Goal: Task Accomplishment & Management: Manage account settings

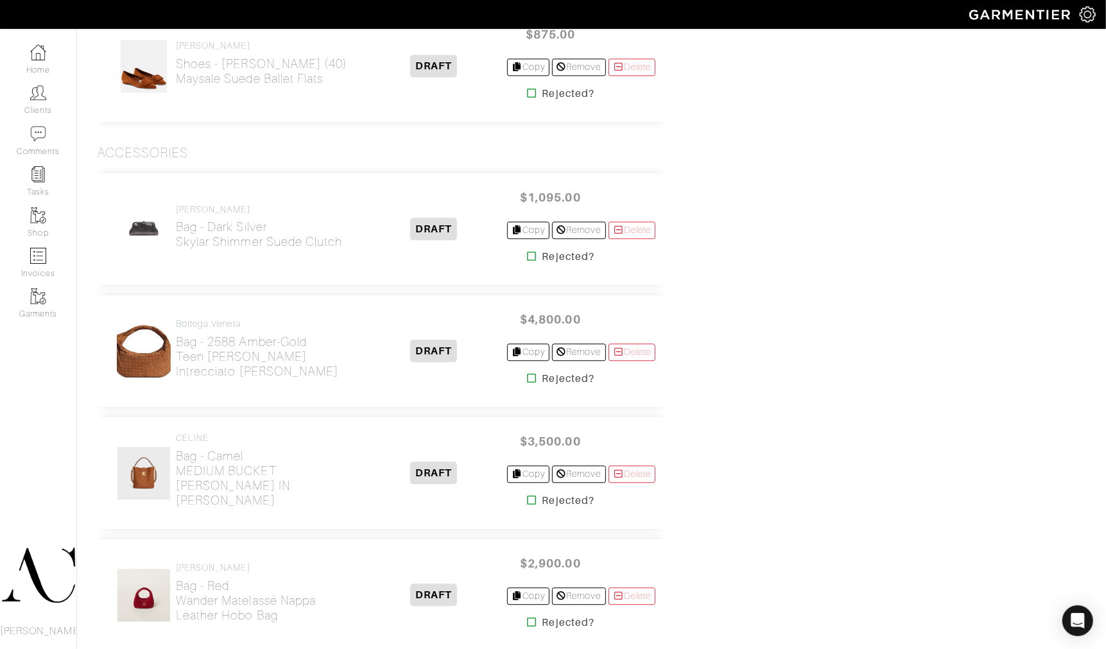
scroll to position [4743, 0]
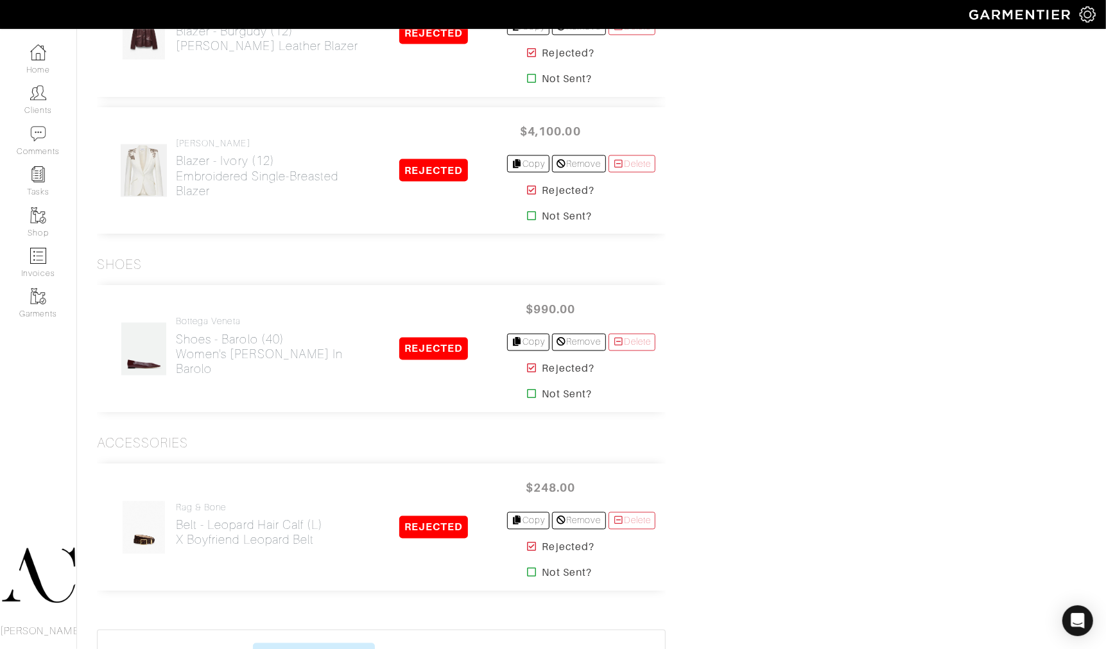
click at [137, 357] on img at bounding box center [144, 349] width 46 height 54
click at [209, 345] on h2 "Shoes - Barolo (40) Women's Sofia Ballerina in Barolo" at bounding box center [268, 354] width 185 height 44
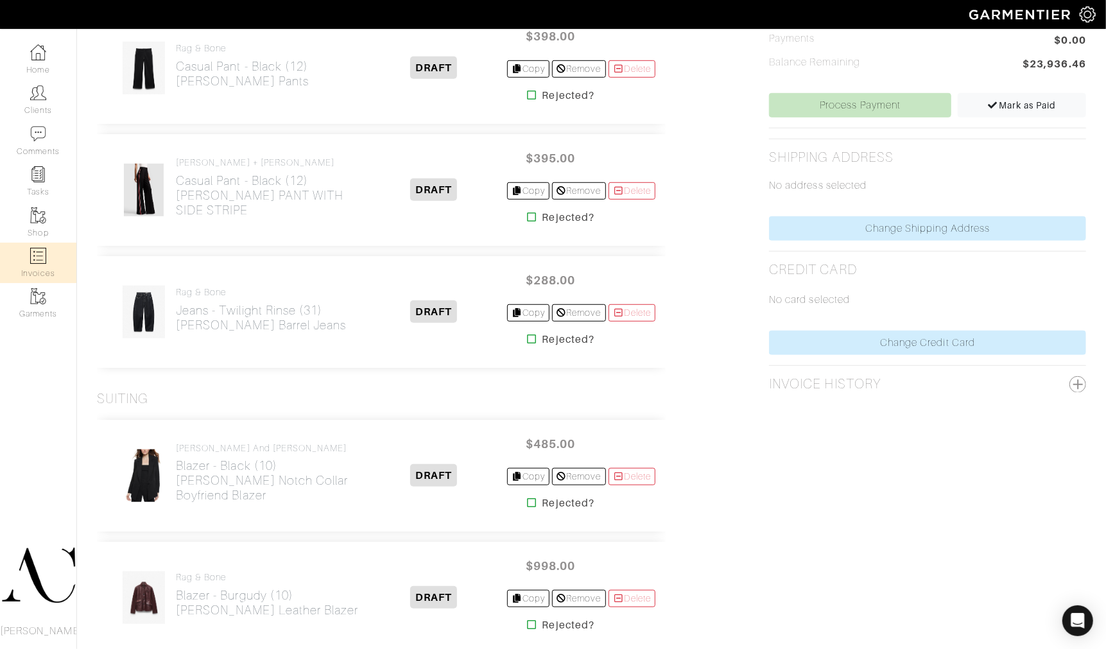
click at [32, 253] on img at bounding box center [38, 256] width 16 height 16
select select
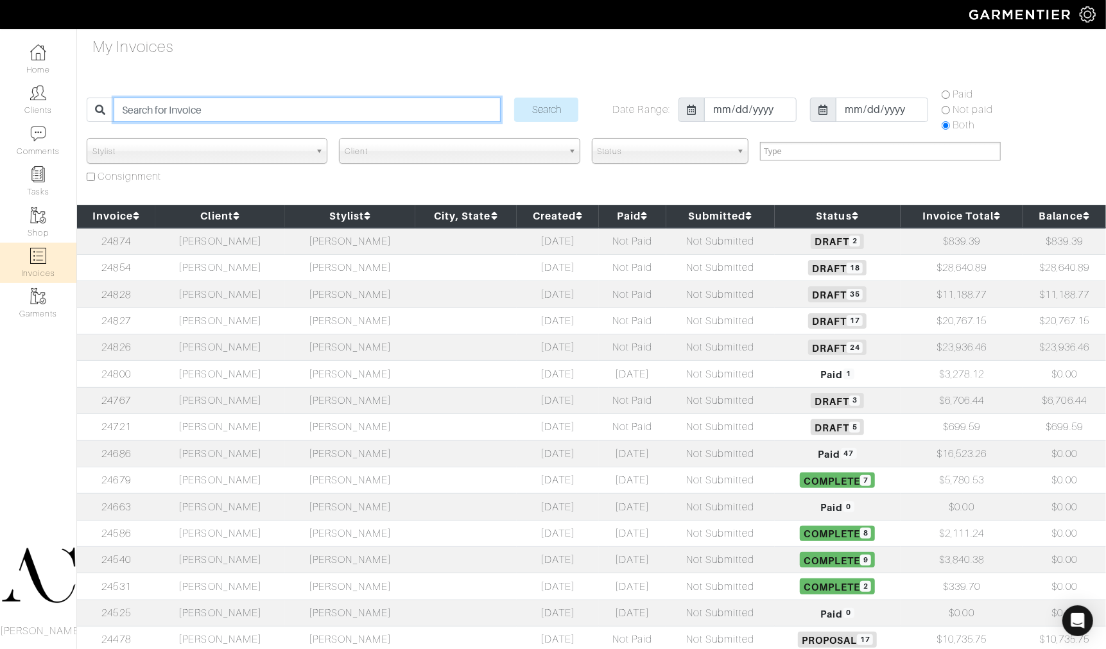
click at [257, 109] on input "search" at bounding box center [307, 110] width 387 height 24
paste input "24854"
type input "24854"
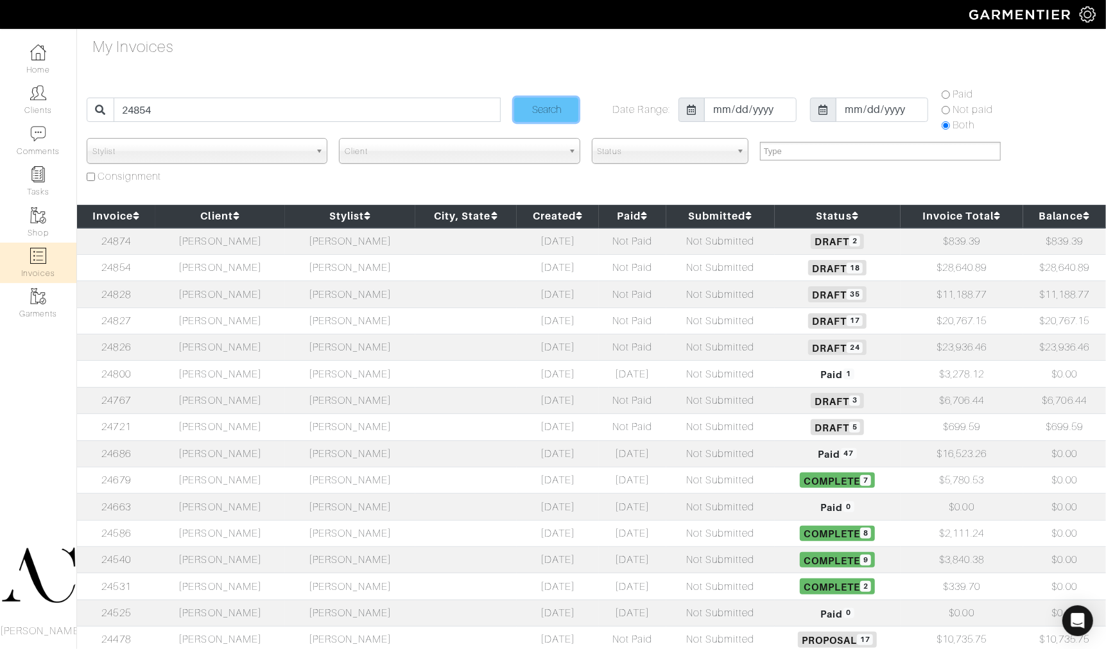
click at [553, 108] on input "Search" at bounding box center [546, 110] width 64 height 24
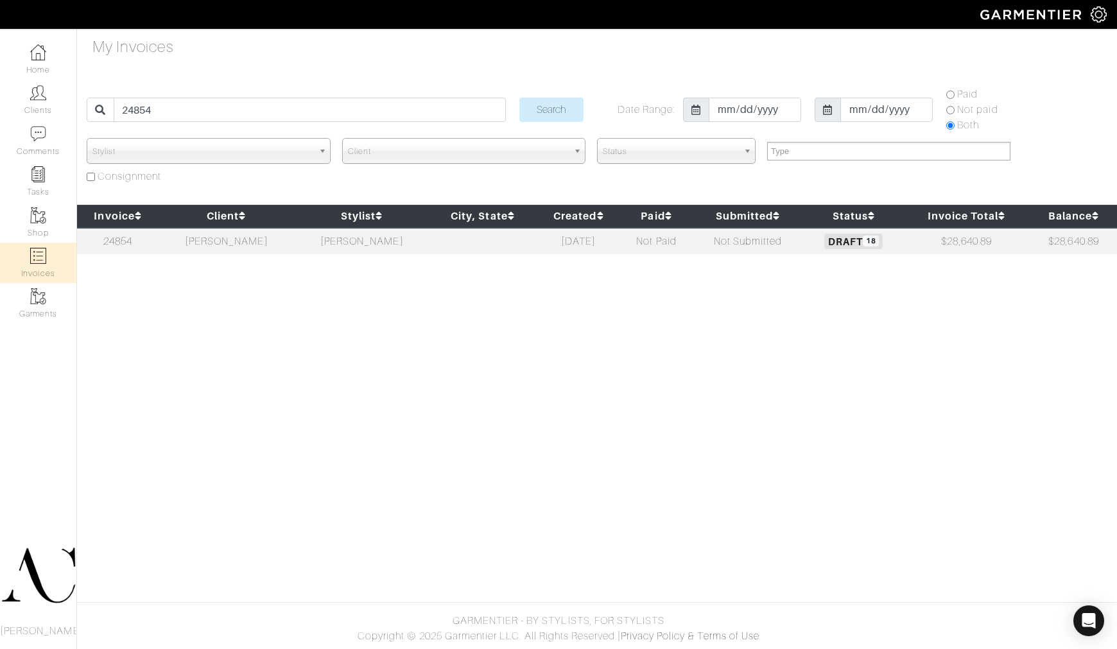
select select
click at [304, 241] on td "[PERSON_NAME]" at bounding box center [361, 241] width 135 height 26
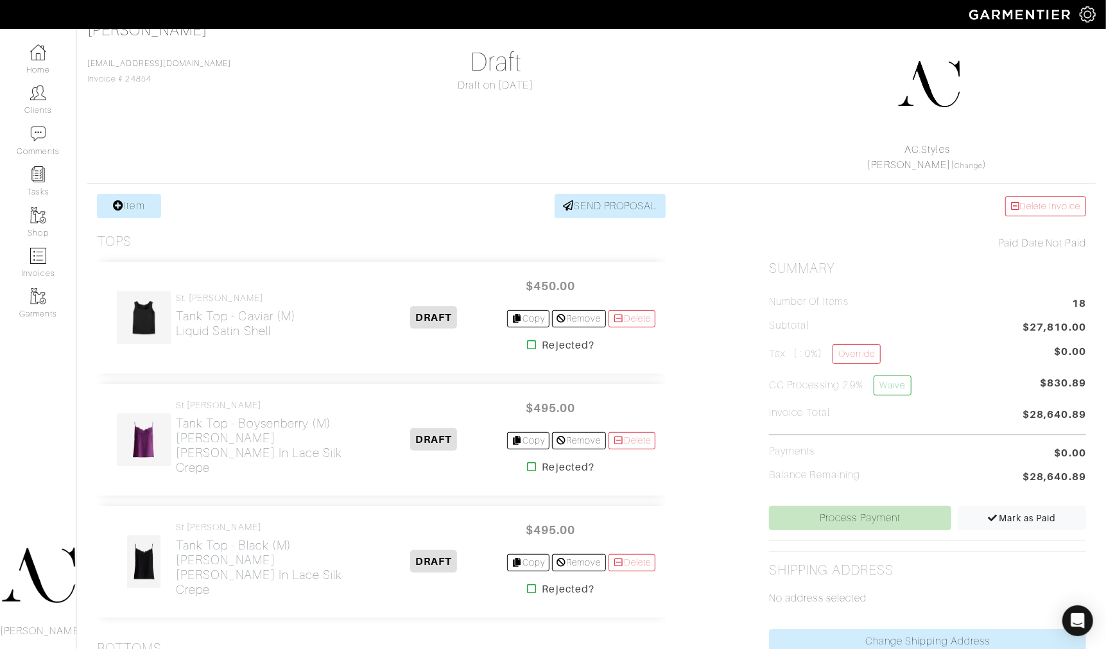
scroll to position [80, 0]
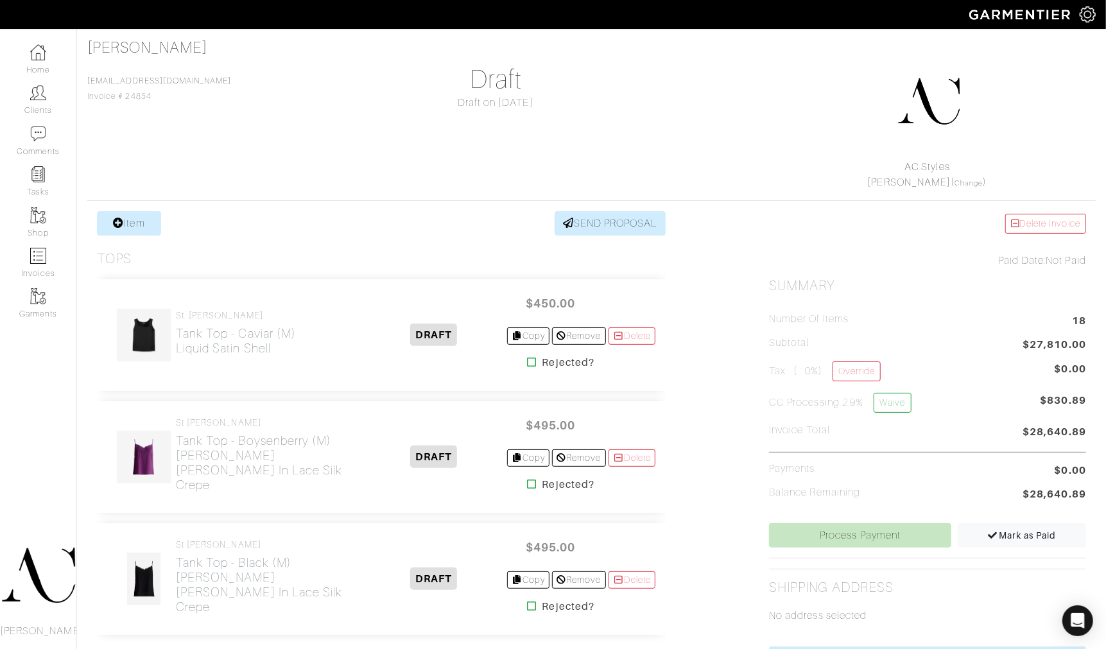
click at [863, 93] on div at bounding box center [928, 102] width 303 height 116
click at [660, 87] on div "Carol Foley foleyc11@yahoo.com Invoice # 24854 Draft Draft on 10/11/25 AC.Style…" at bounding box center [591, 114] width 1008 height 151
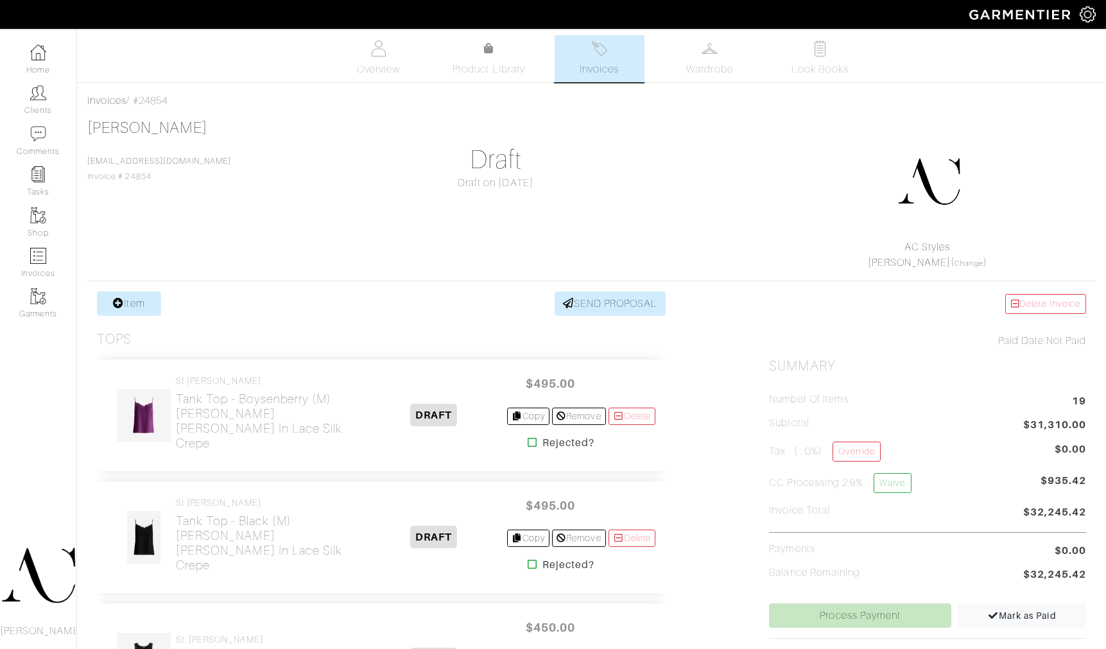
scroll to position [2302, 0]
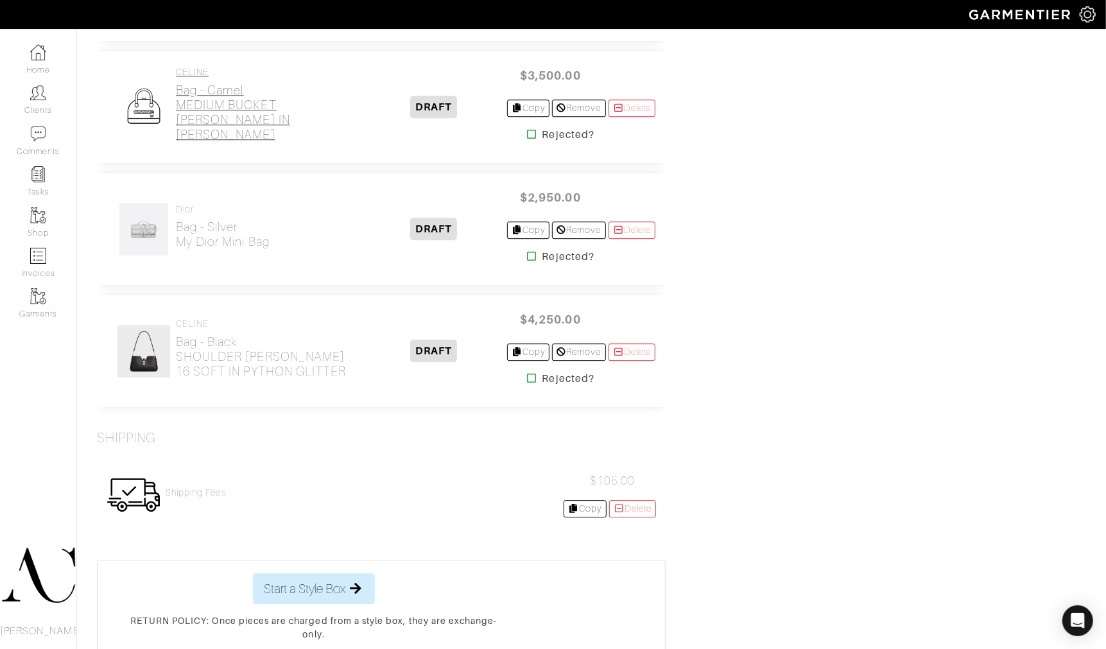
click at [234, 118] on h2 "Bag - Camel MEDIUM BUCKET [PERSON_NAME] IN [PERSON_NAME]" at bounding box center [268, 112] width 185 height 59
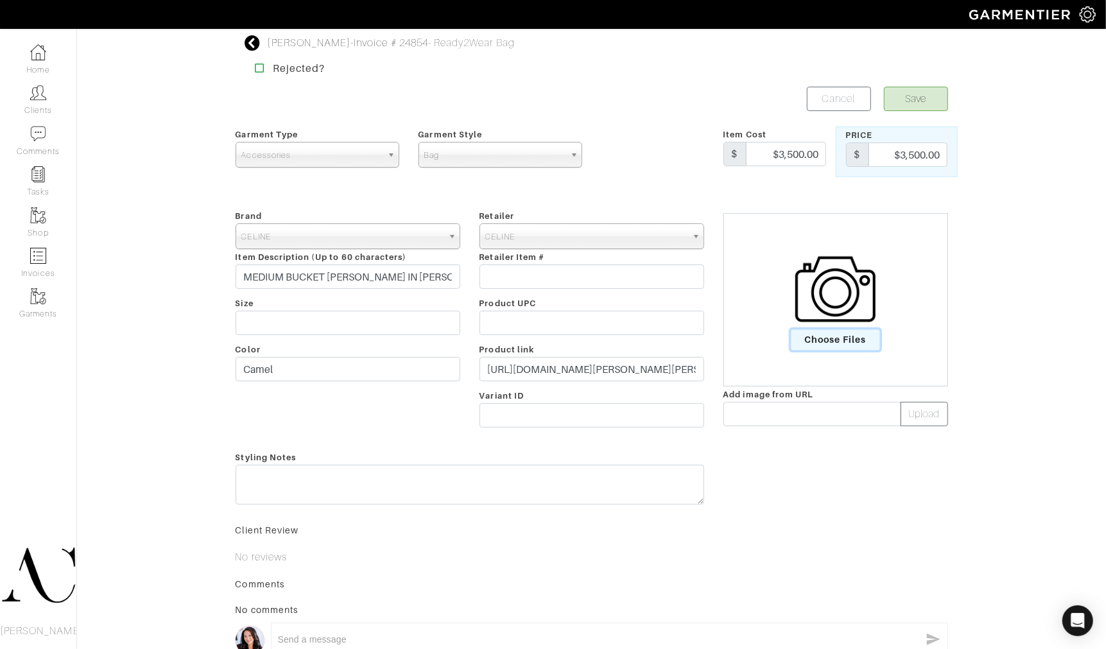
click at [823, 337] on span "Choose Files" at bounding box center [835, 339] width 89 height 21
click at [0, 0] on input "Choose Files" at bounding box center [0, 0] width 0 height 0
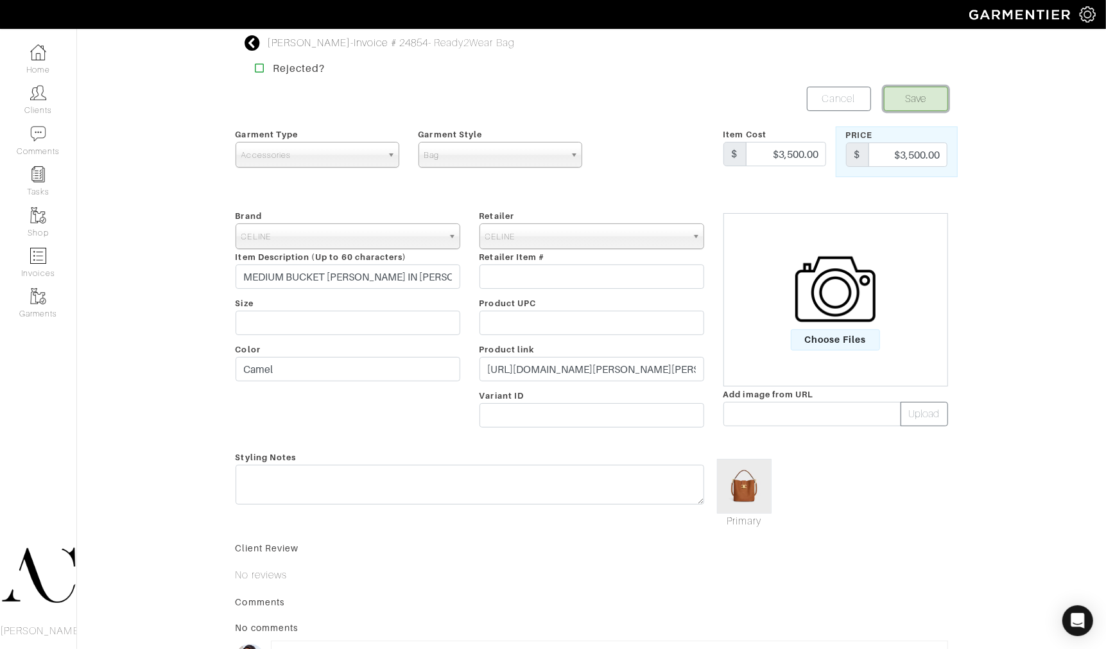
click at [913, 94] on button "Save" at bounding box center [916, 99] width 64 height 24
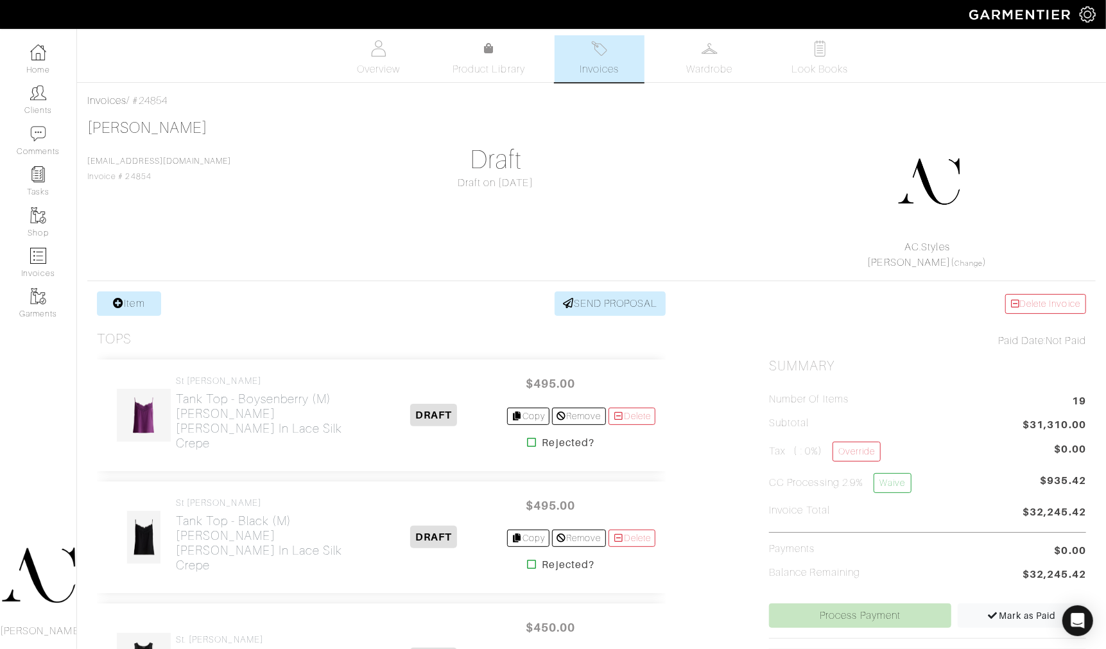
click at [716, 199] on div "[PERSON_NAME] [EMAIL_ADDRESS][DOMAIN_NAME] Invoice # 24854 Draft Draft on [DATE…" at bounding box center [591, 194] width 1008 height 151
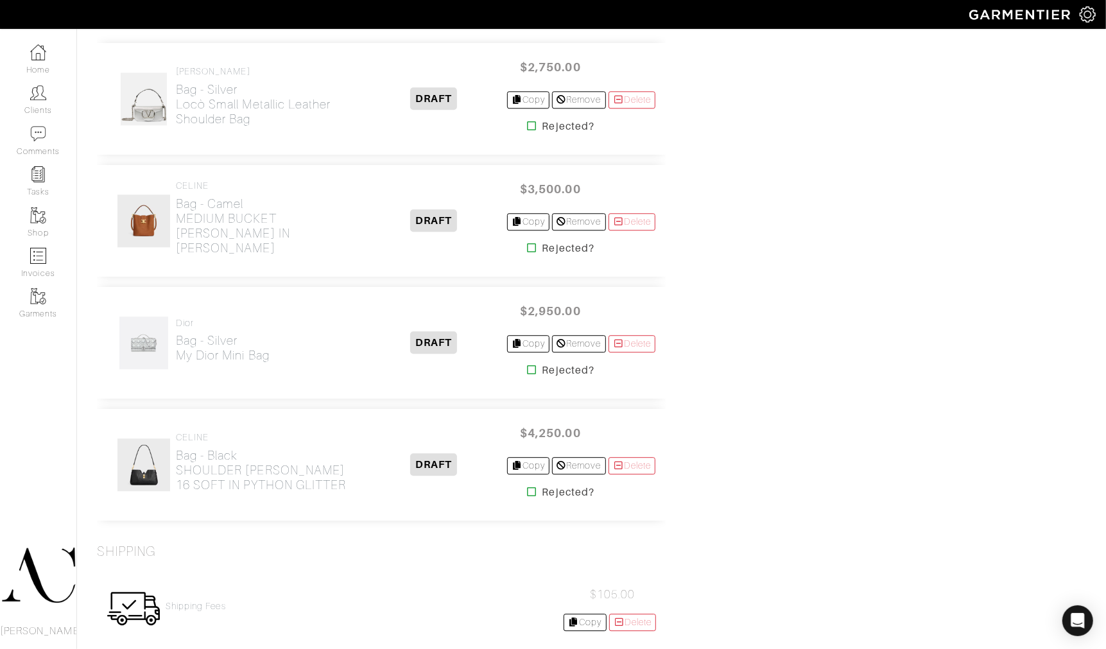
scroll to position [1415, 0]
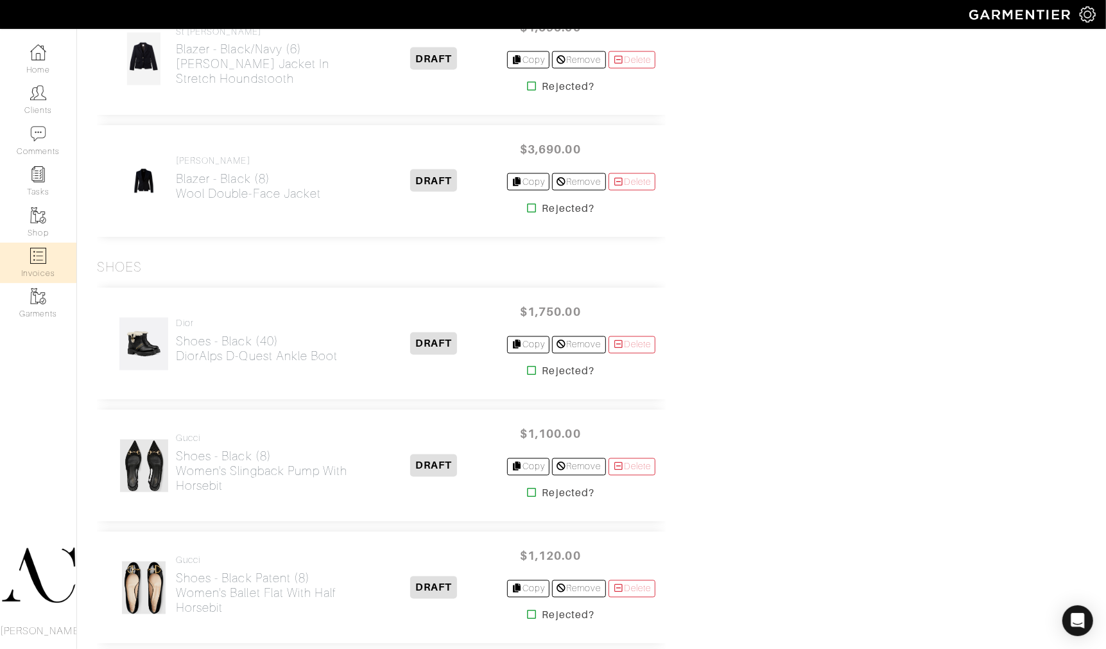
click at [33, 246] on link "Invoices" at bounding box center [38, 263] width 76 height 40
select select
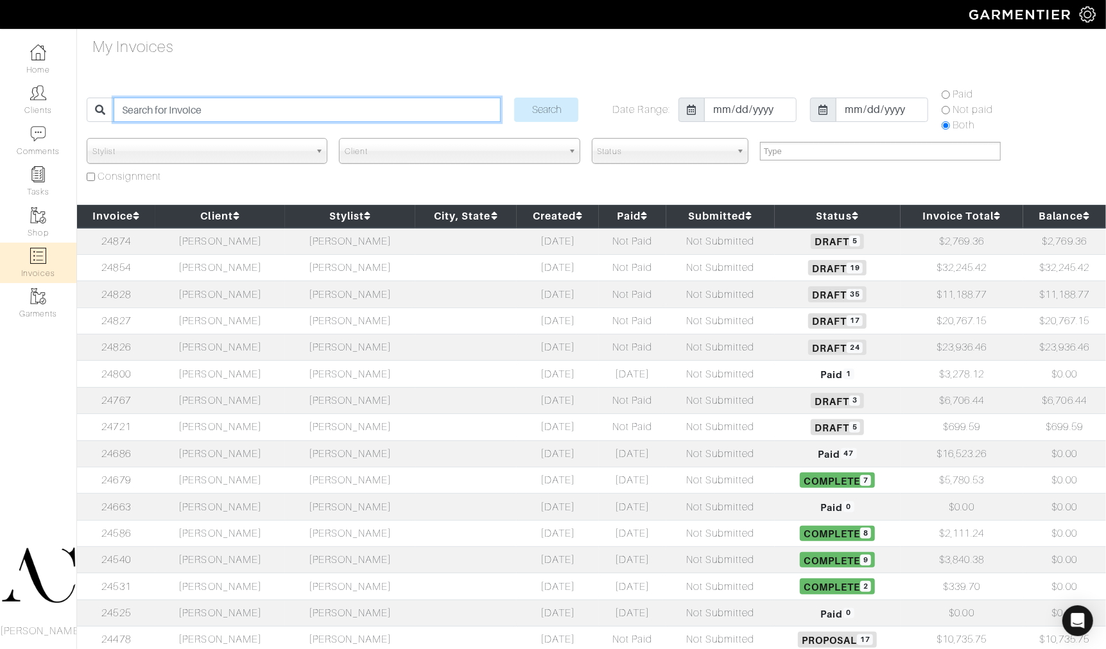
click at [220, 117] on input "search" at bounding box center [307, 110] width 387 height 24
paste input "24874"
type input "24874"
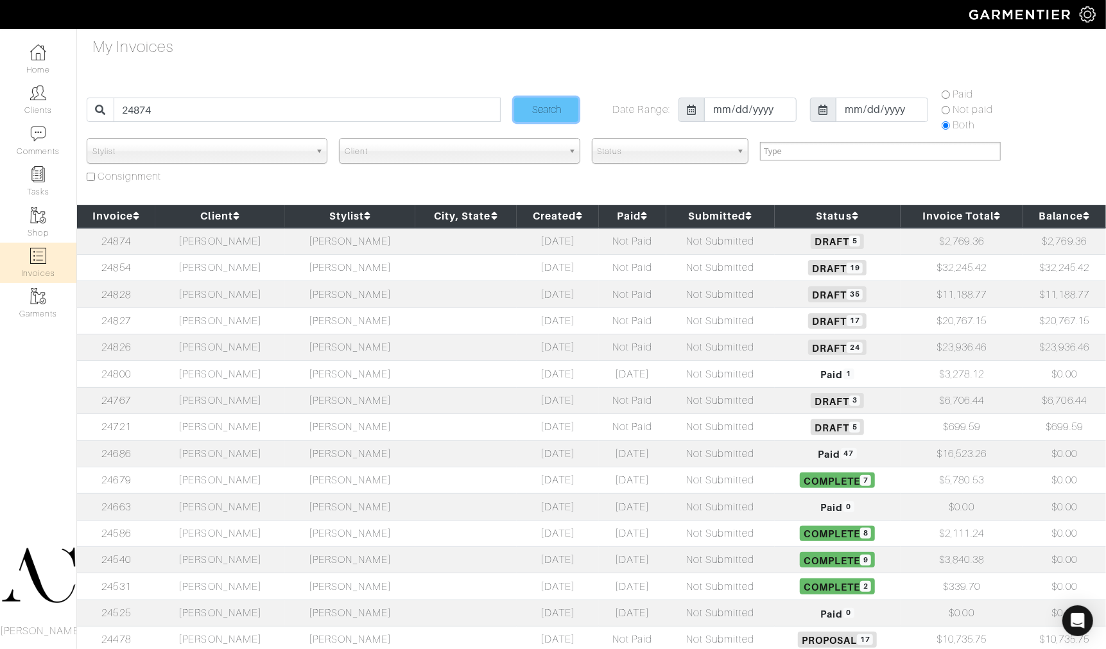
click at [549, 112] on input "Search" at bounding box center [546, 110] width 64 height 24
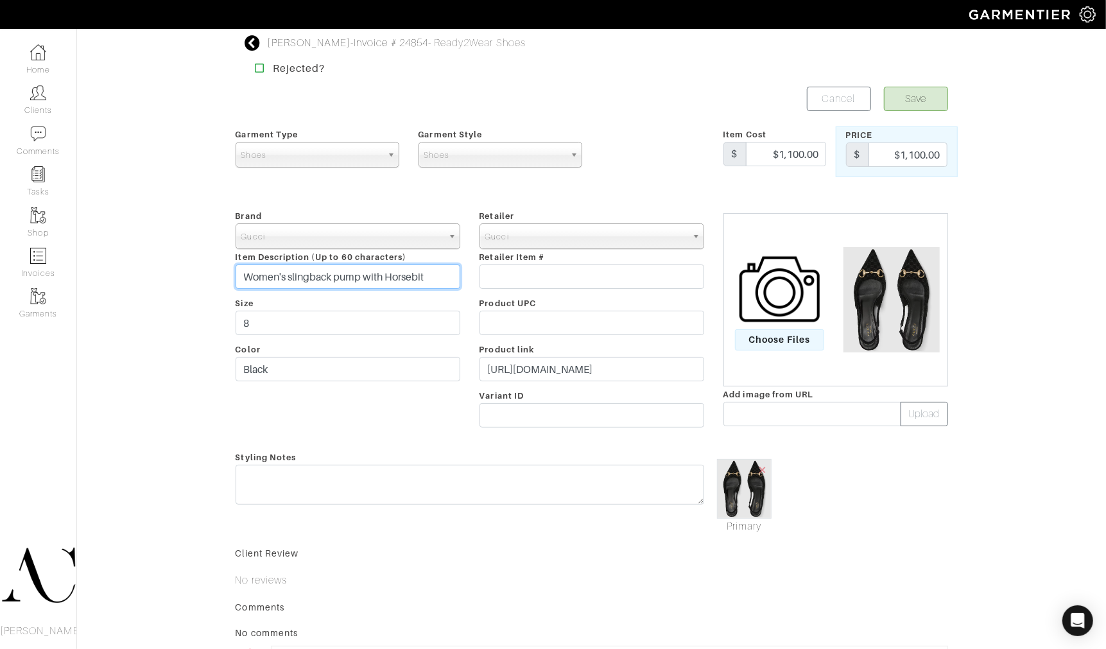
drag, startPoint x: 433, startPoint y: 278, endPoint x: 155, endPoint y: 279, distance: 277.9
click at [156, 281] on div "Carol Foley - Invoice # 24854 - Ready2Wear Shoes Rejected? Save Cancel Garment …" at bounding box center [553, 387] width 1106 height 704
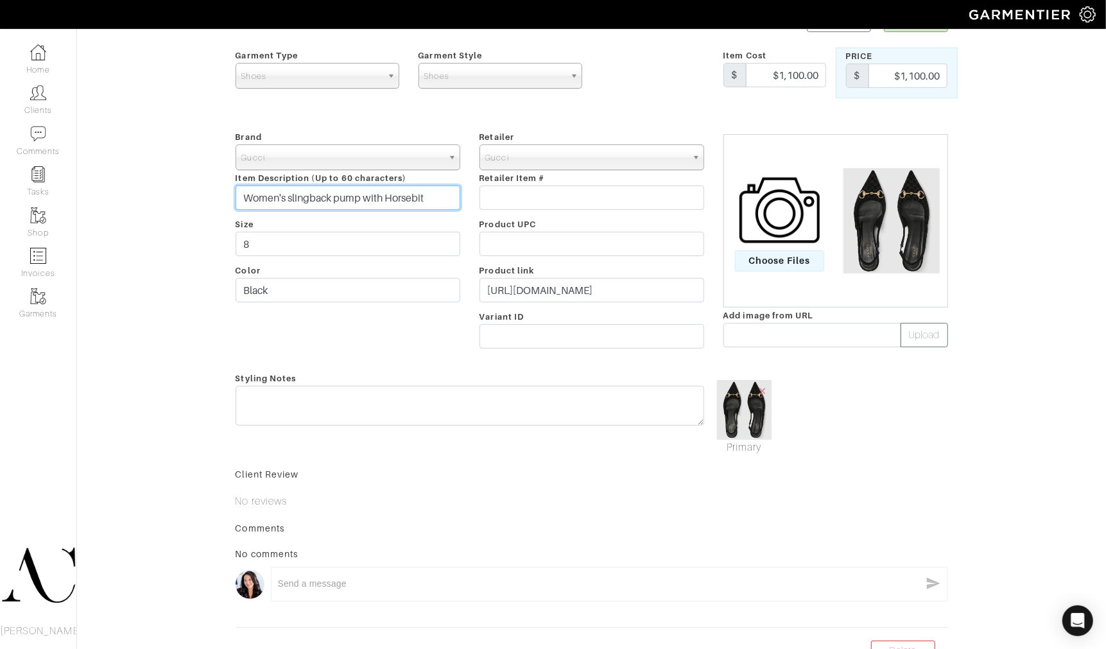
scroll to position [81, 0]
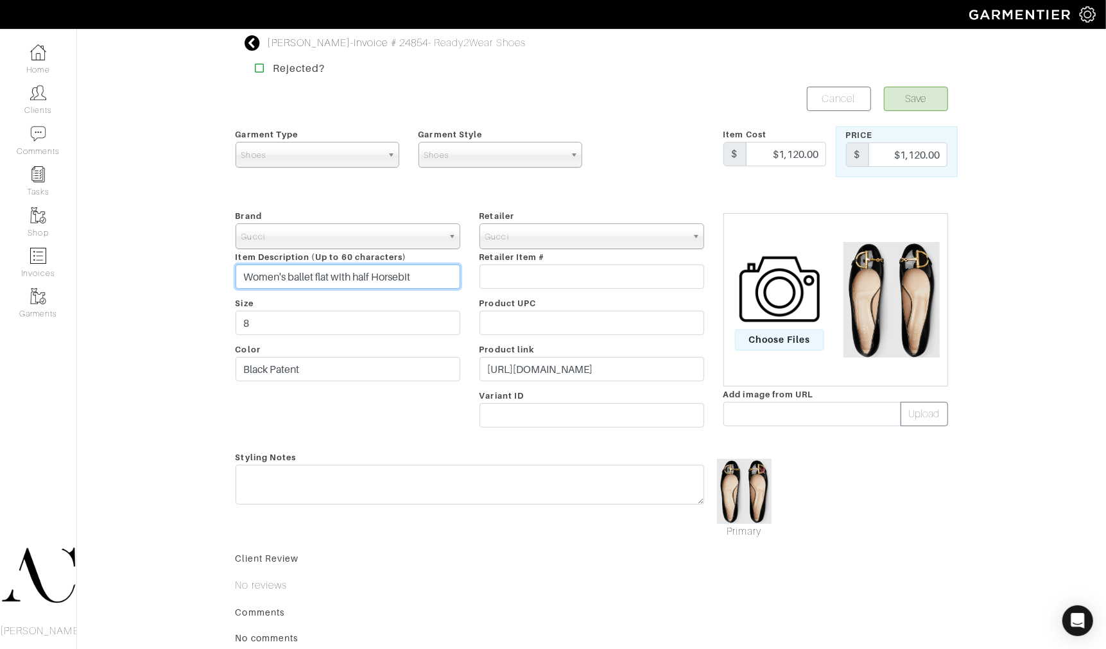
click at [361, 278] on input "Women's ballet flat with half Horsebit" at bounding box center [348, 276] width 225 height 24
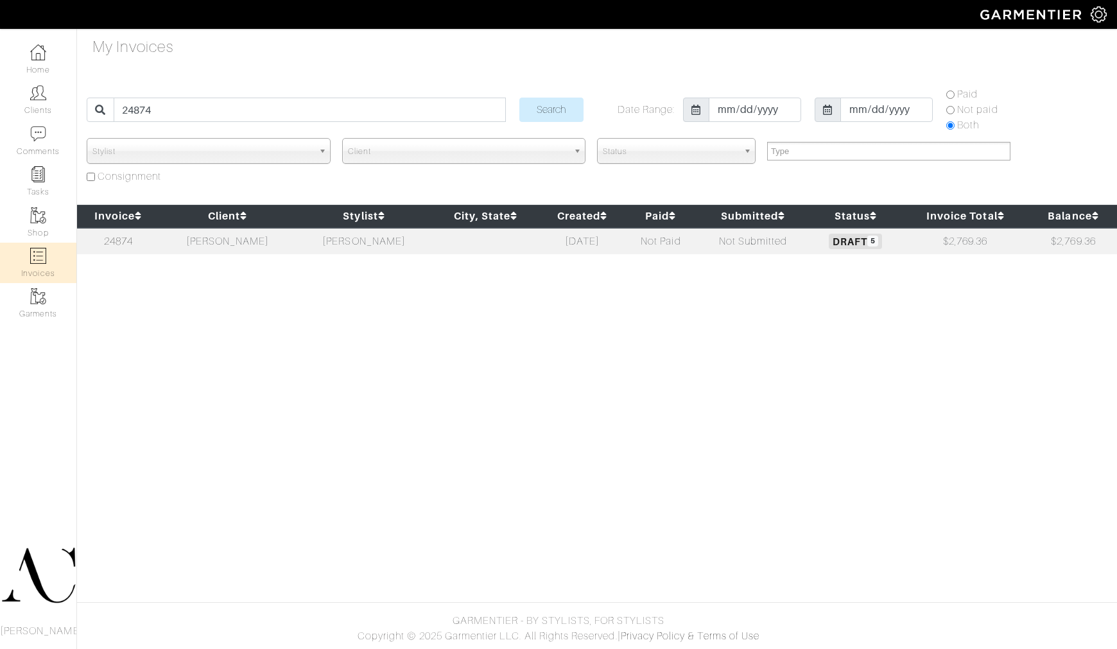
select select
click at [458, 244] on td at bounding box center [485, 241] width 107 height 26
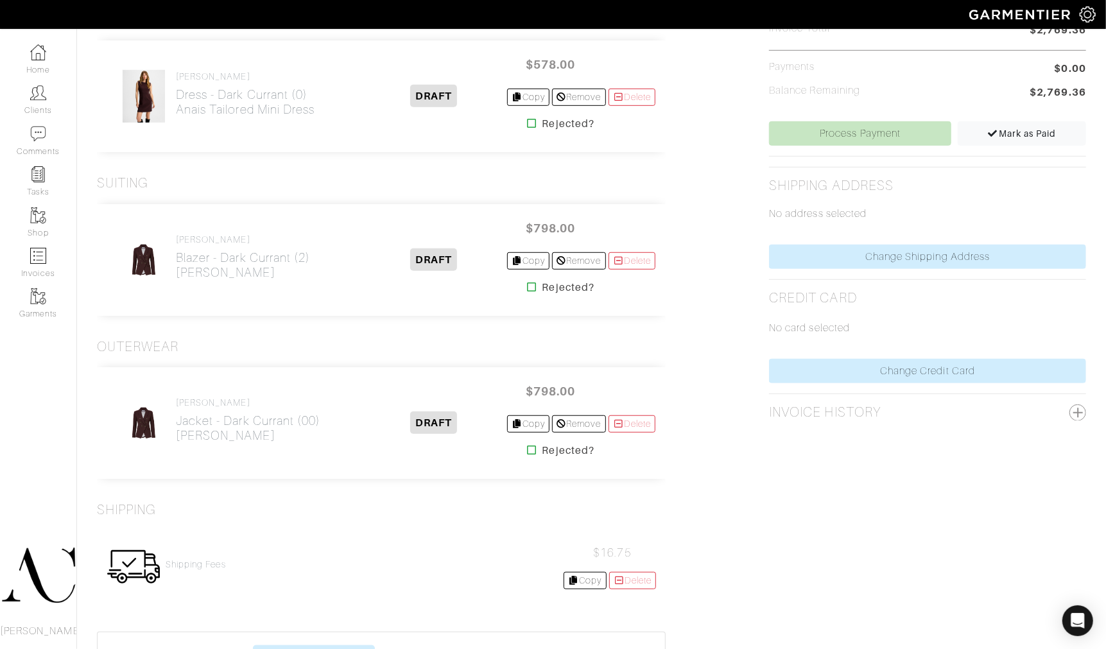
scroll to position [495, 0]
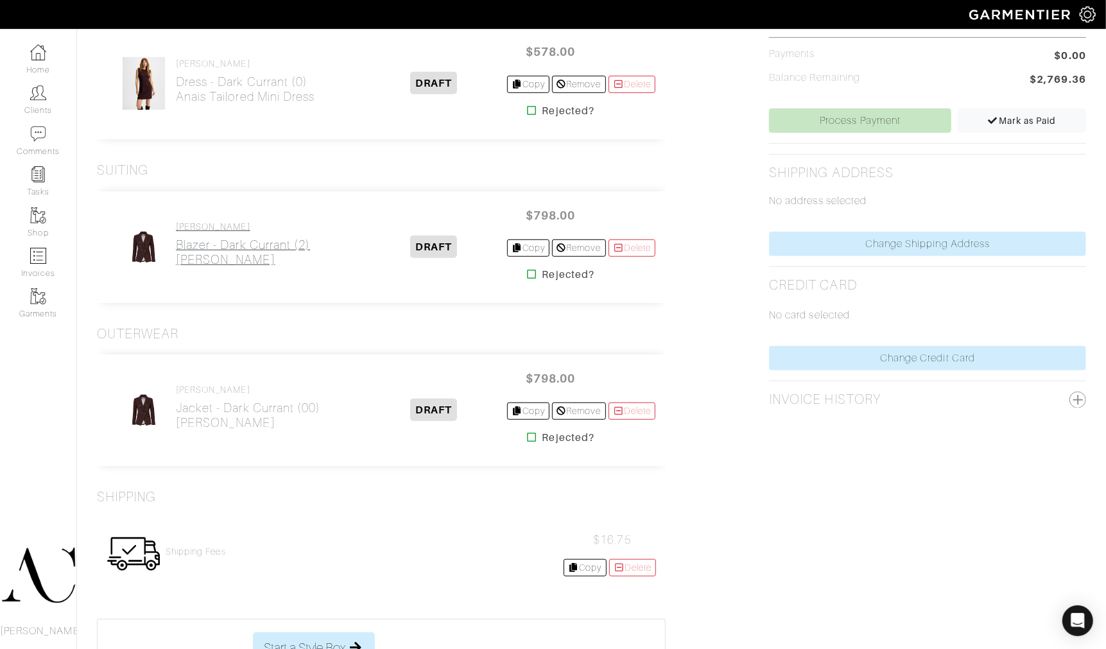
click at [196, 246] on h2 "Blazer - Dark Currant (2) Miller Dickey Jacket" at bounding box center [243, 252] width 134 height 30
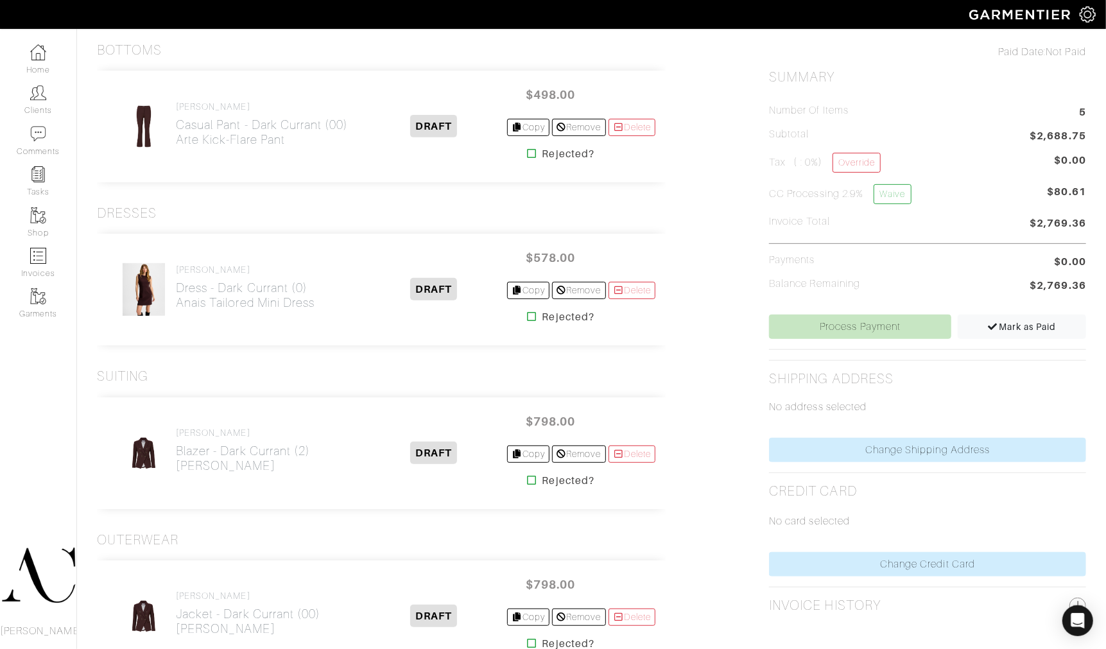
scroll to position [352, 0]
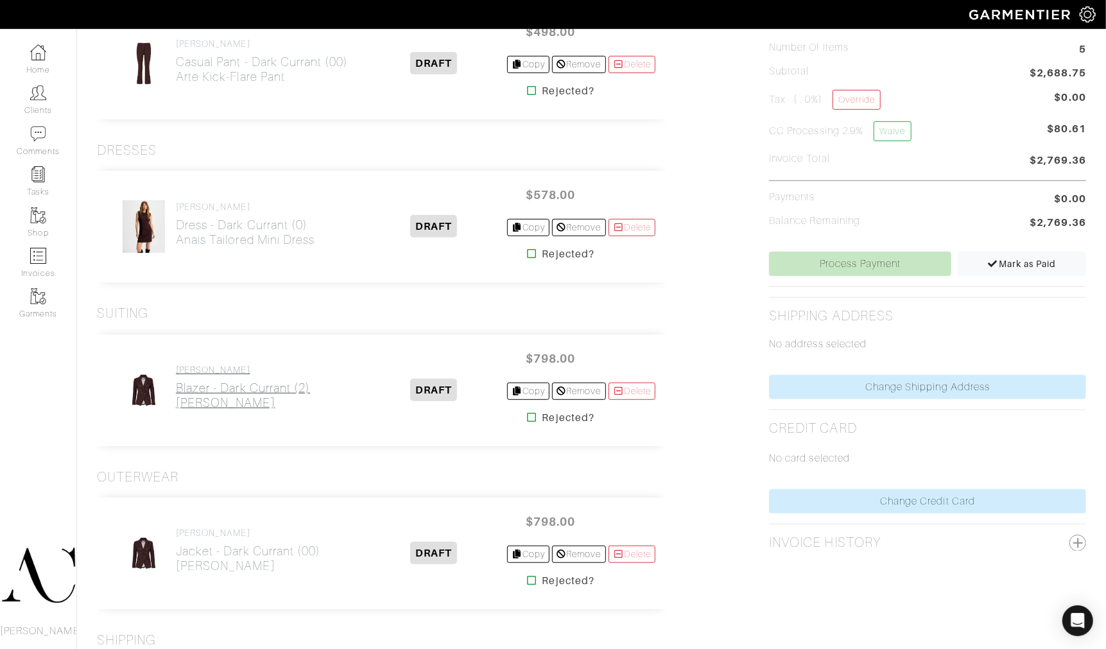
click at [267, 383] on h2 "Blazer - Dark Currant (2) Miller Dickey Jacket" at bounding box center [243, 396] width 134 height 30
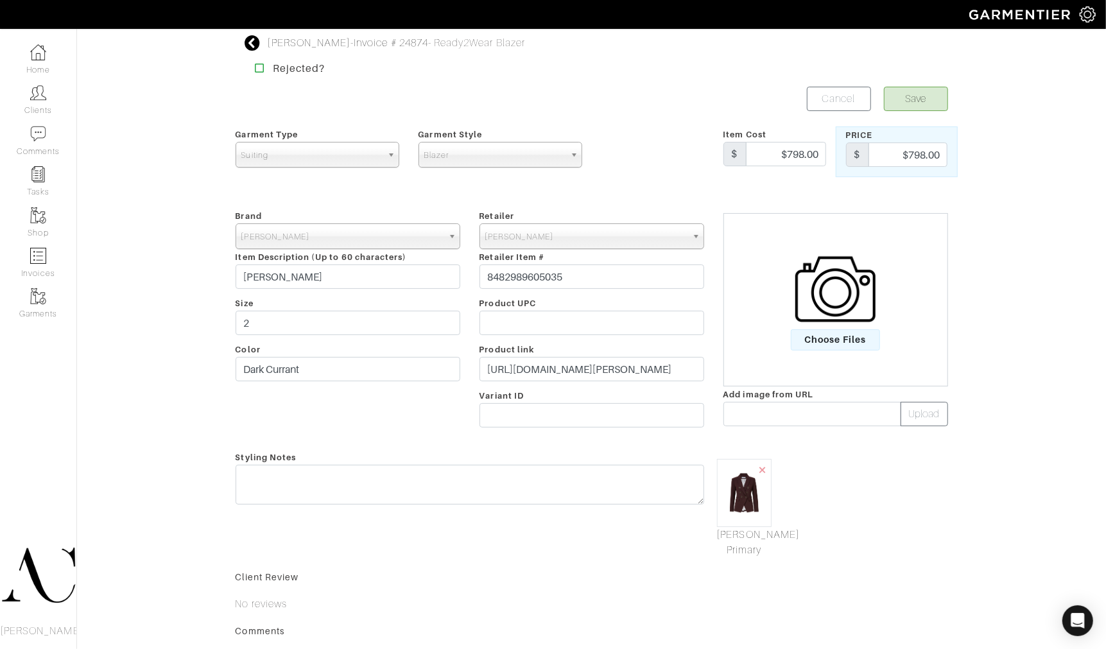
click at [344, 151] on span "Suiting" at bounding box center [311, 155] width 141 height 26
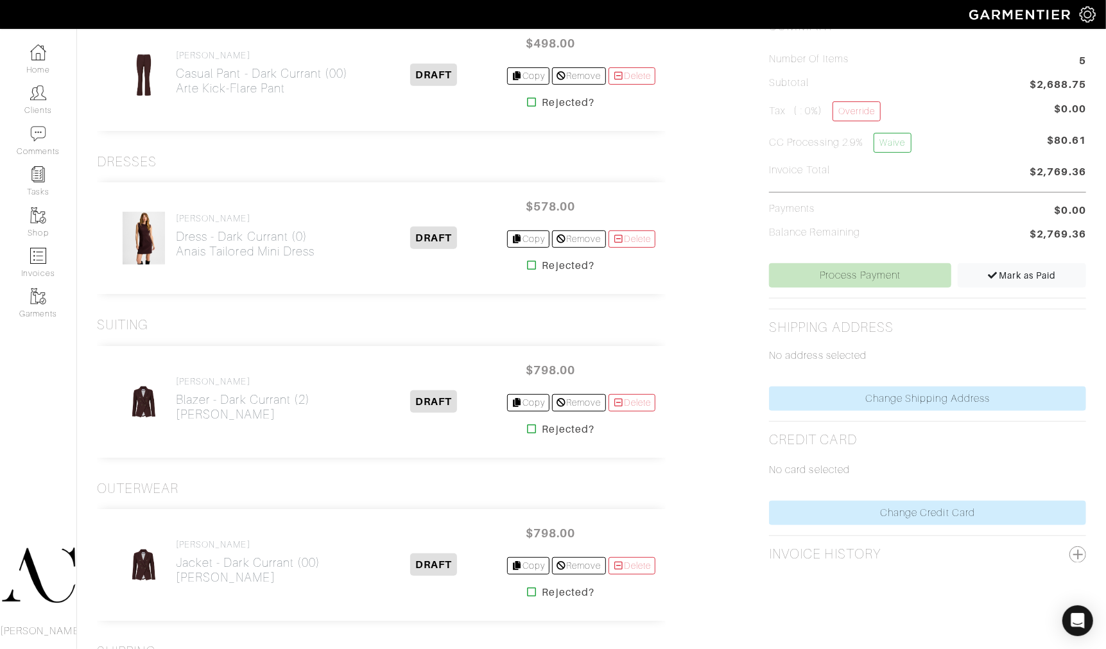
scroll to position [356, 0]
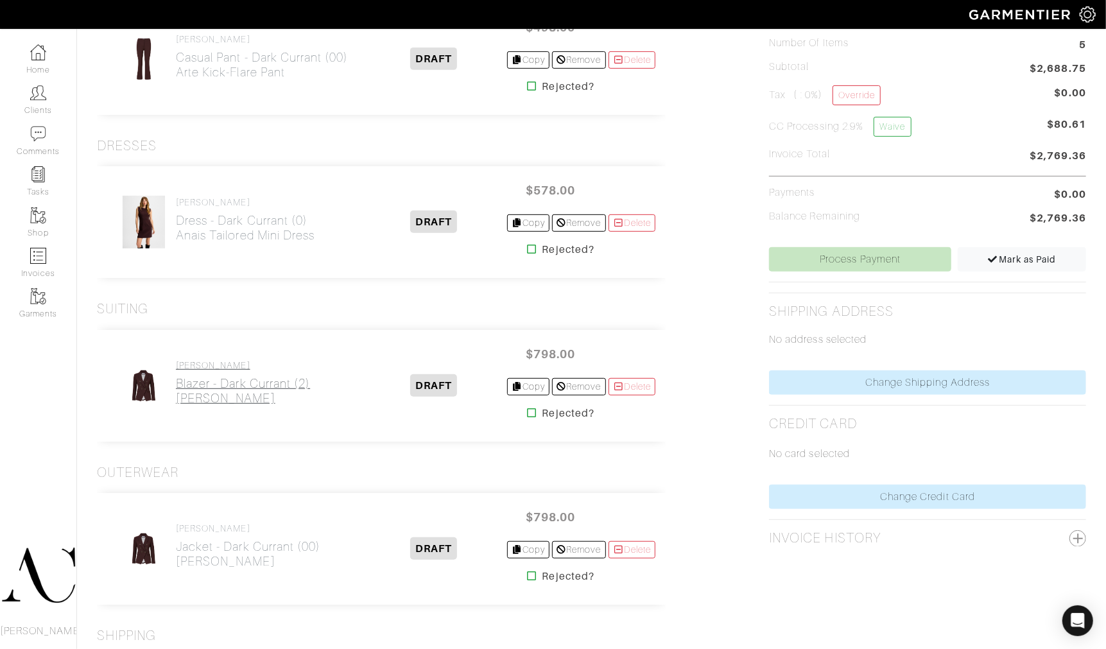
click at [246, 379] on h2 "Blazer - Dark Currant (2) Miller Dickey Jacket" at bounding box center [243, 391] width 134 height 30
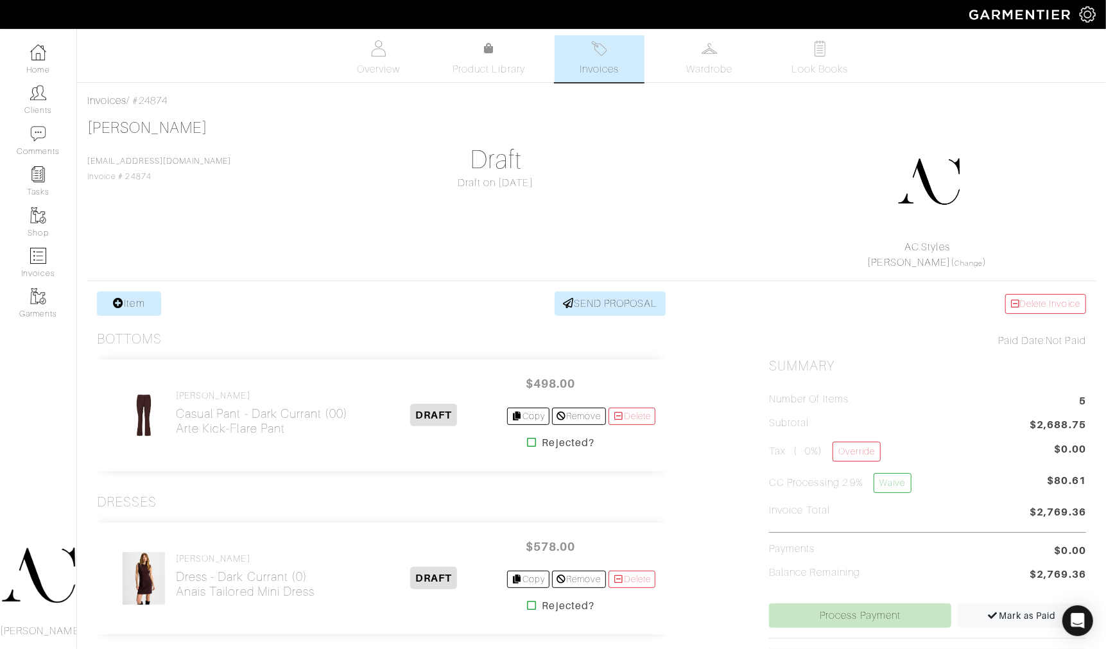
scroll to position [356, 0]
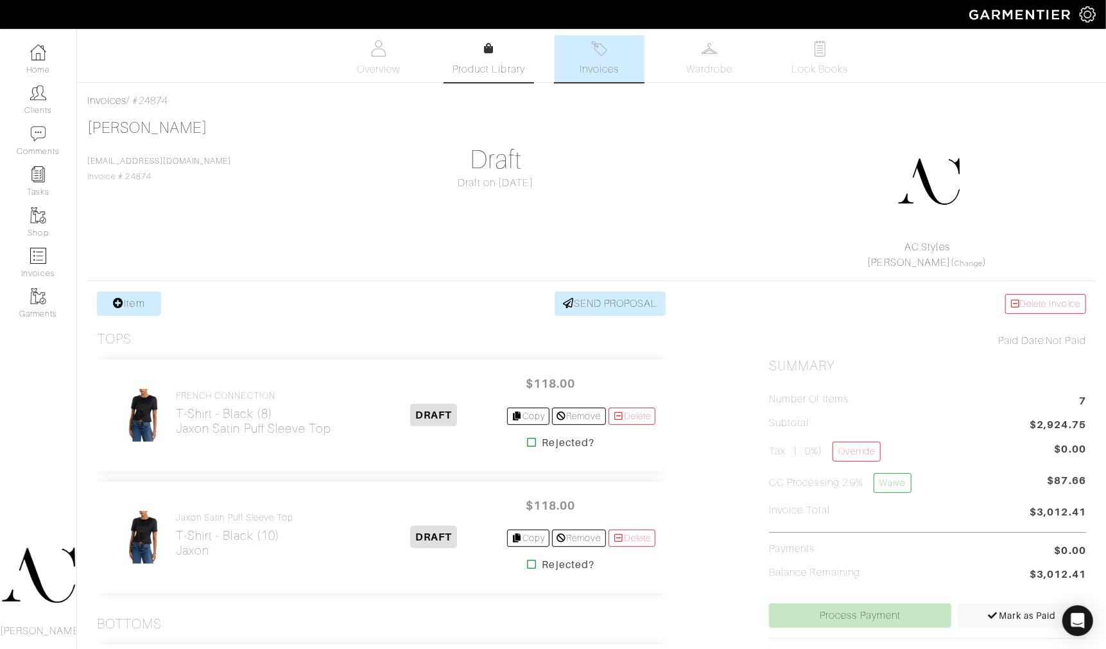
click at [476, 48] on link "Product Library" at bounding box center [489, 59] width 90 height 36
click at [388, 55] on link "Overview" at bounding box center [379, 58] width 90 height 47
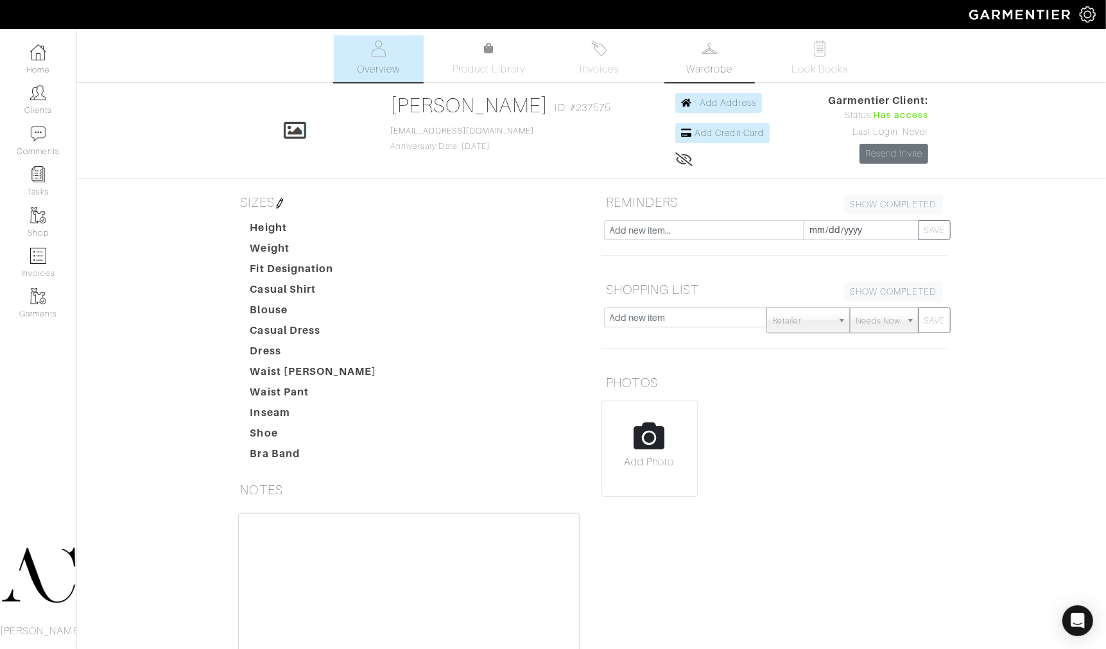
click at [703, 49] on img at bounding box center [709, 48] width 16 height 16
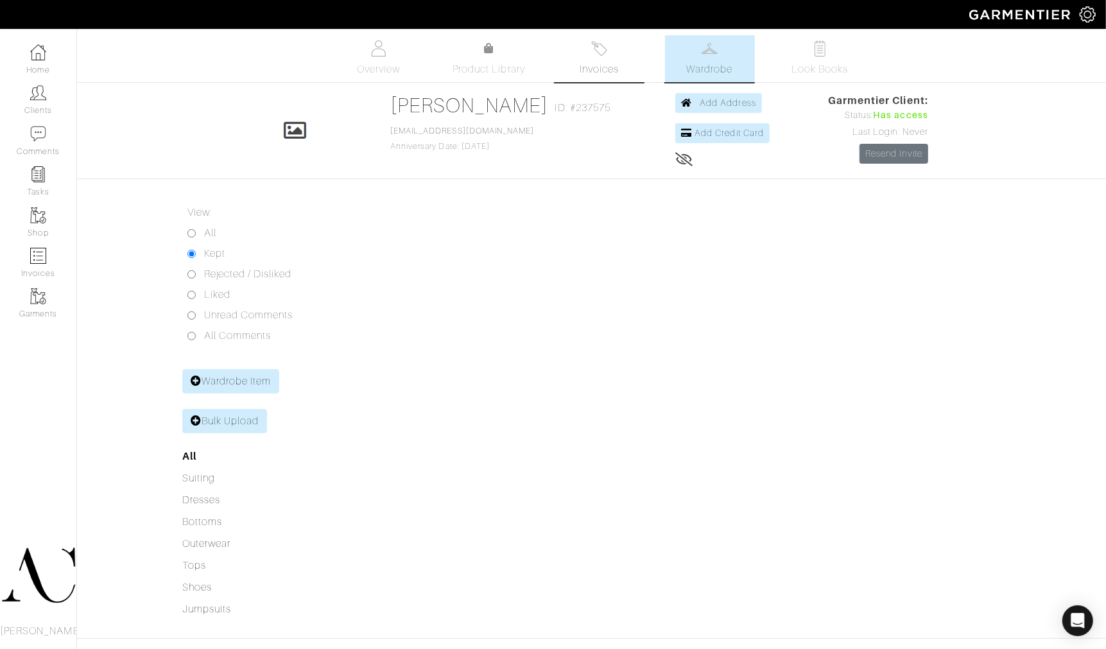
click at [602, 56] on link "Invoices" at bounding box center [600, 58] width 90 height 47
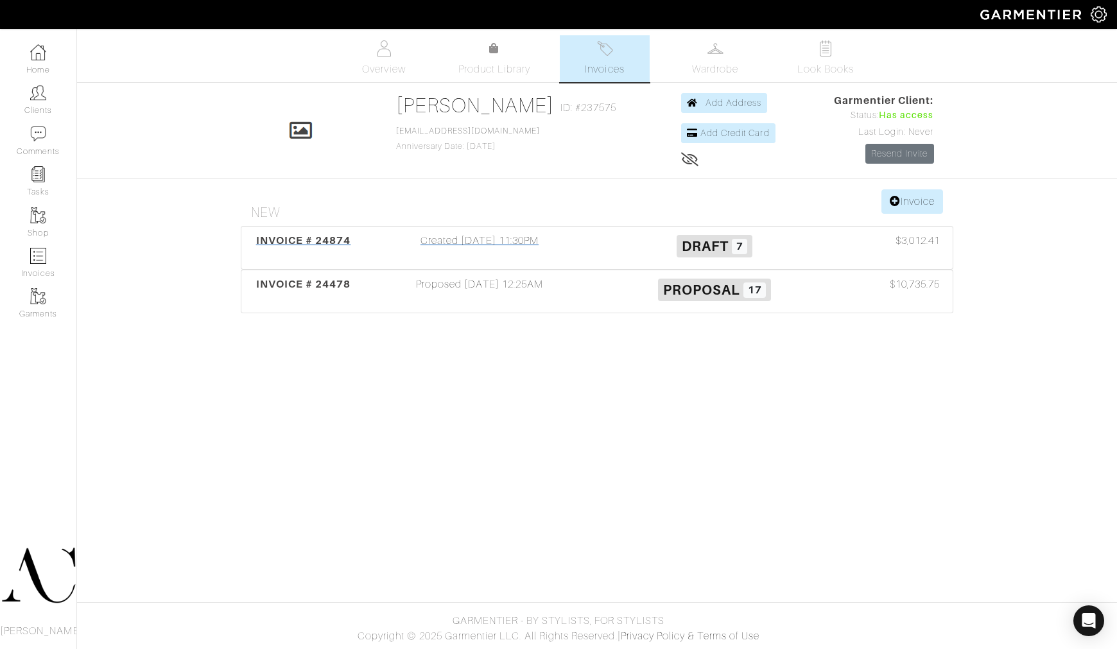
click at [567, 246] on div "Created 10/13/25 11:30PM" at bounding box center [479, 248] width 235 height 30
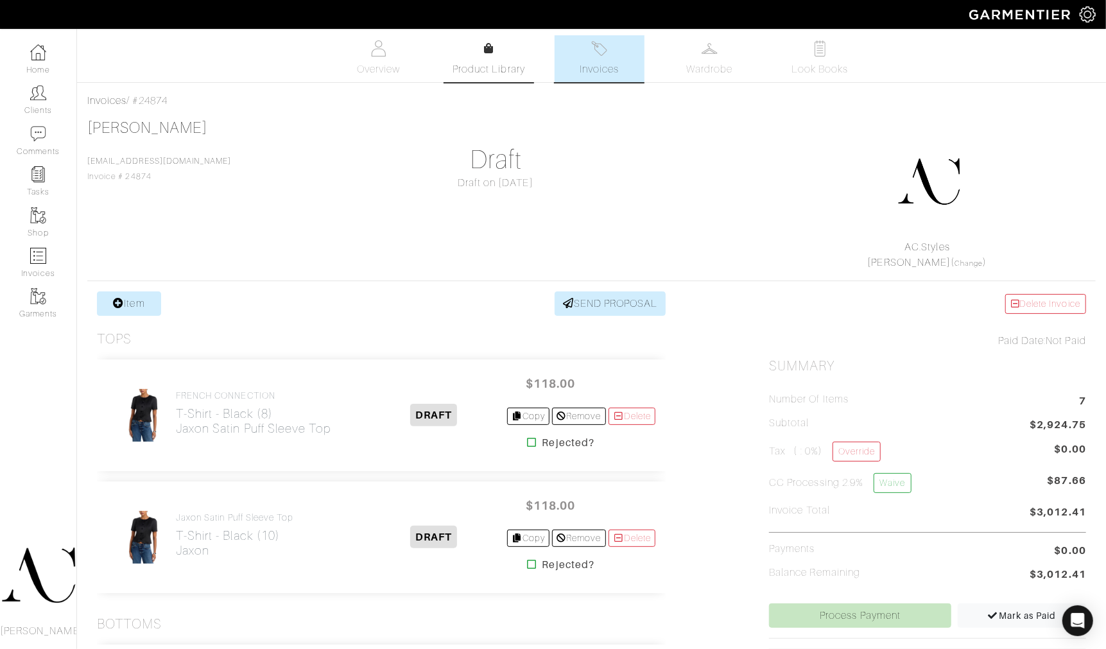
click at [496, 58] on link "Product Library" at bounding box center [489, 59] width 90 height 36
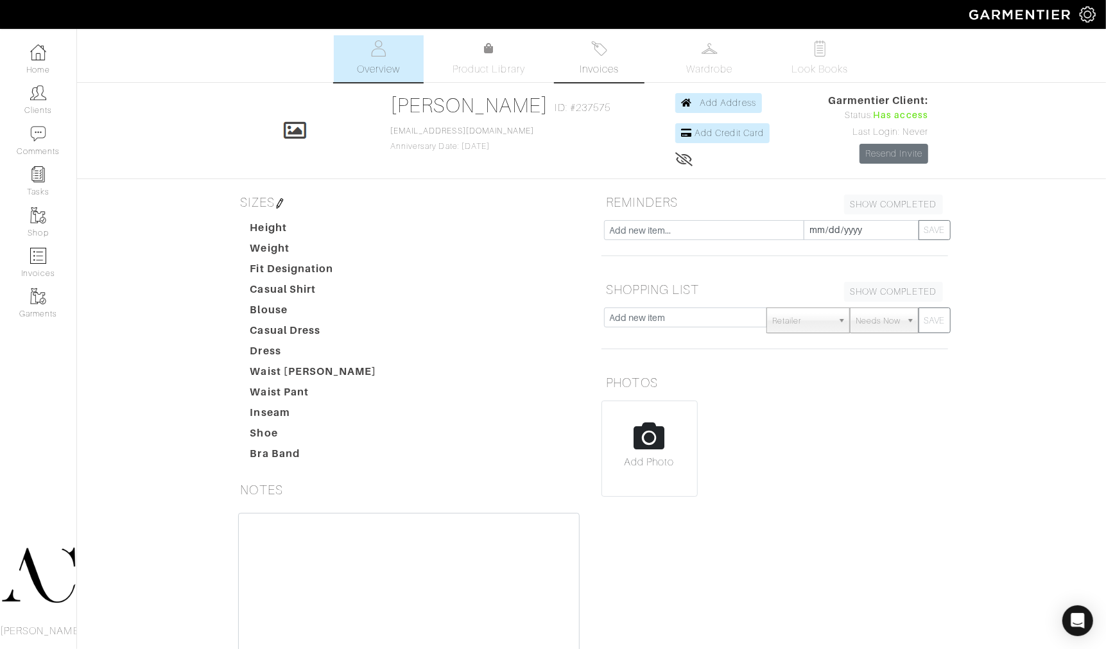
click at [608, 65] on span "Invoices" at bounding box center [599, 69] width 39 height 15
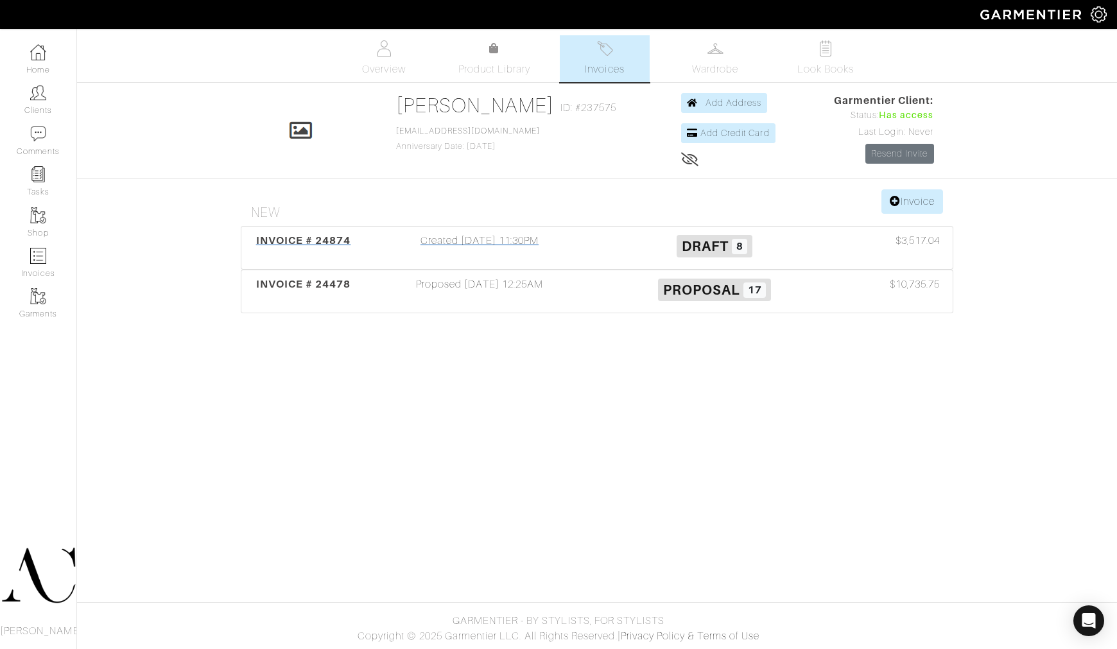
click at [642, 238] on h3 "Draft 8" at bounding box center [714, 245] width 216 height 24
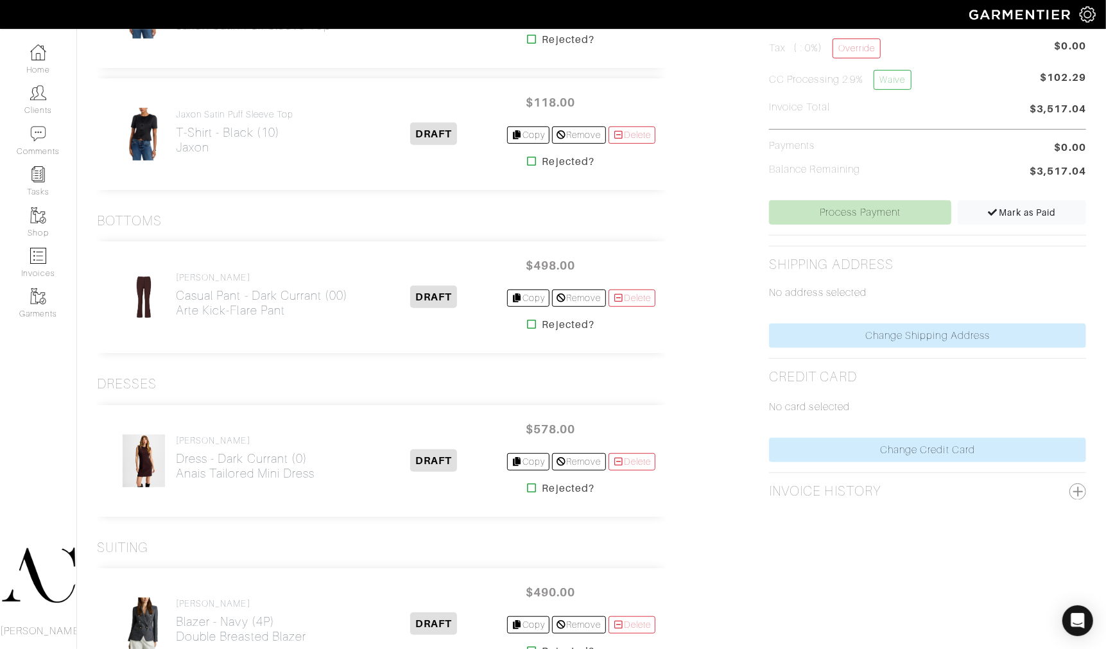
scroll to position [402, 0]
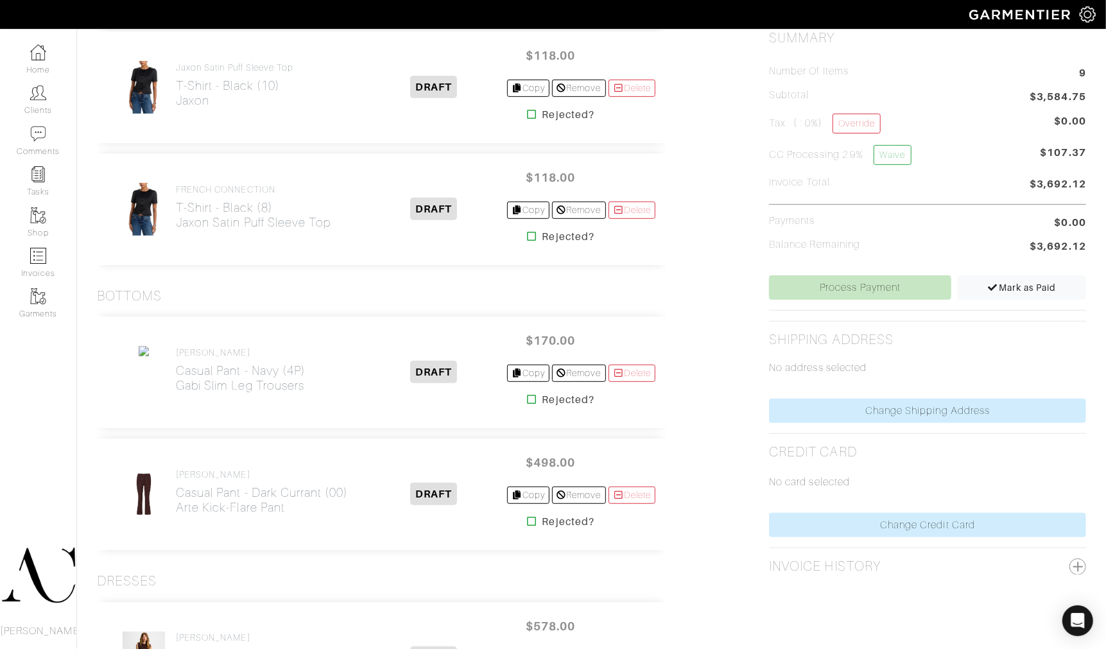
scroll to position [311, 0]
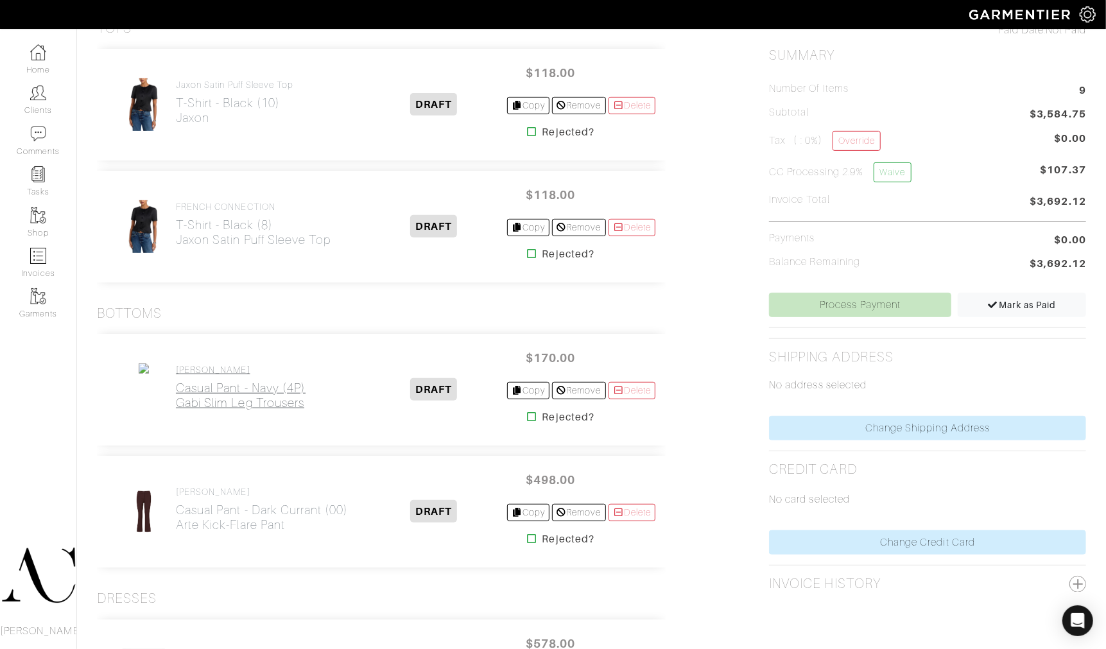
click at [263, 399] on h2 "Casual Pant - Navy (4P) Gabi Slim Leg Trousers" at bounding box center [241, 396] width 130 height 30
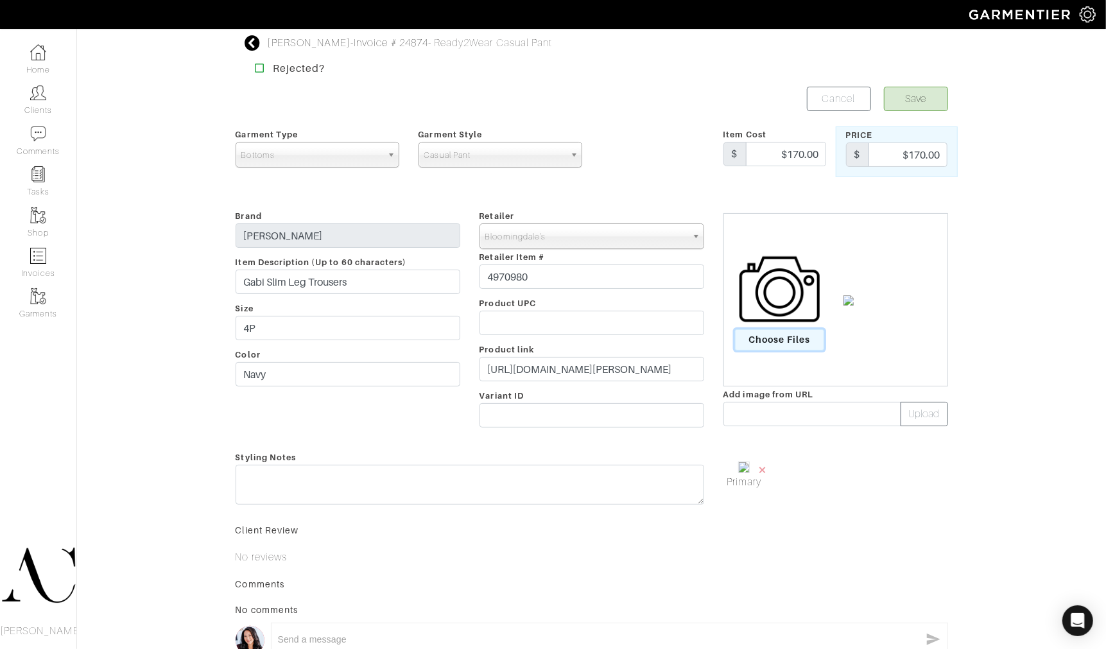
click at [781, 336] on span "Choose Files" at bounding box center [779, 339] width 89 height 21
click at [0, 0] on input "Choose Files" at bounding box center [0, 0] width 0 height 0
click at [819, 463] on span "×" at bounding box center [823, 469] width 10 height 17
click at [759, 488] on img at bounding box center [744, 493] width 55 height 68
click at [899, 107] on button "Save" at bounding box center [916, 99] width 64 height 24
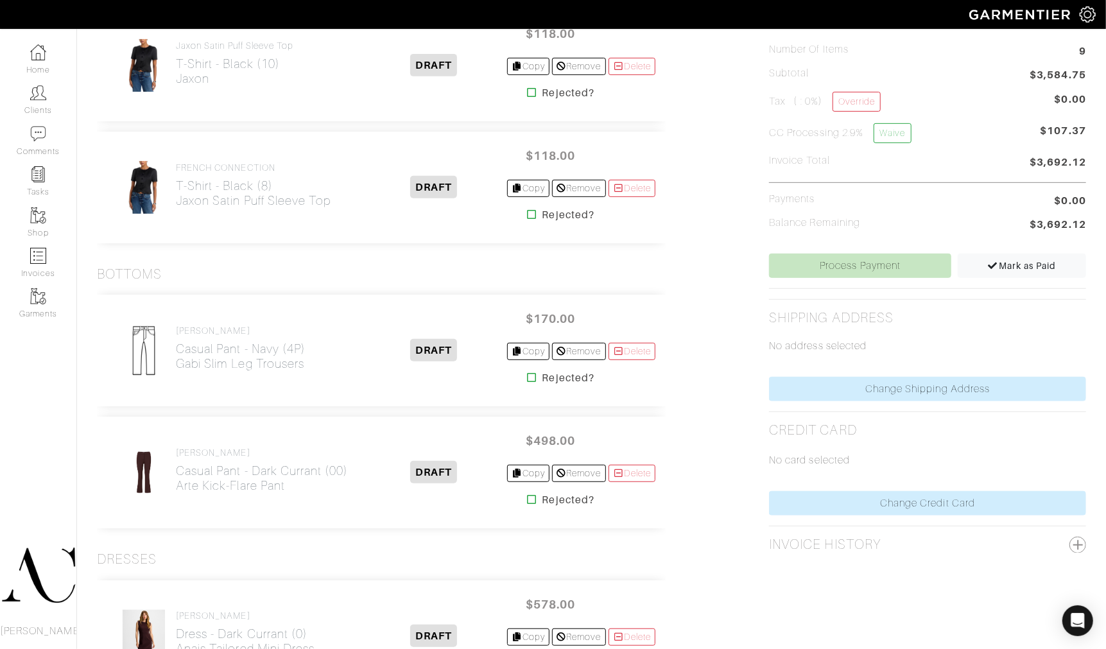
scroll to position [355, 0]
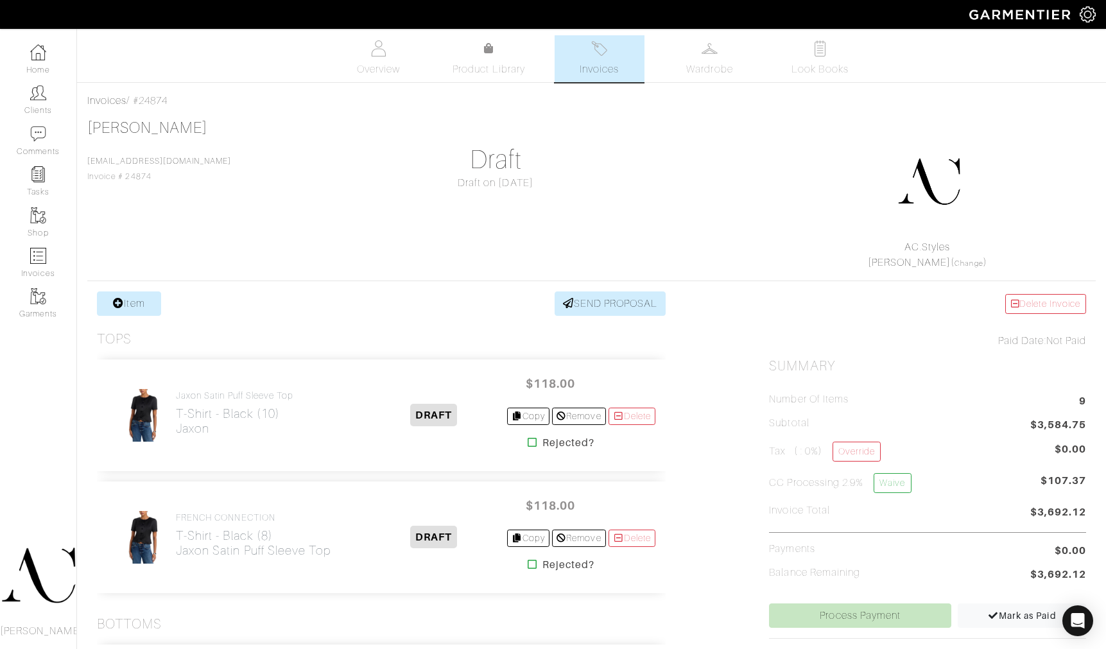
scroll to position [356, 0]
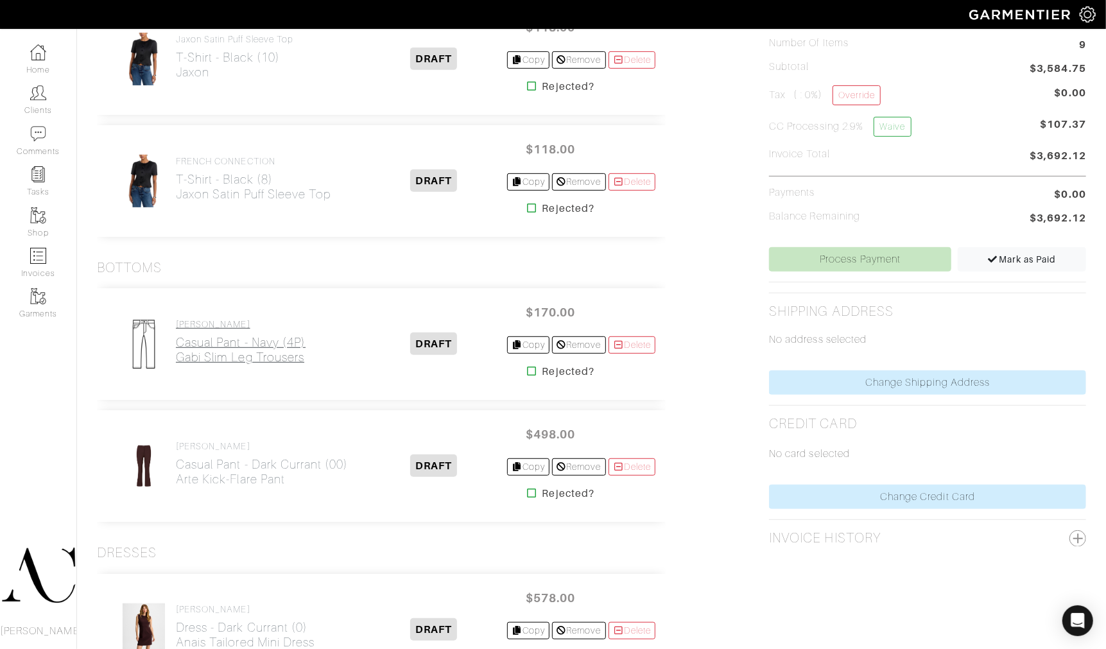
click at [215, 357] on h2 "Casual Pant - Navy (4P) Gabi Slim Leg Trousers" at bounding box center [241, 350] width 130 height 30
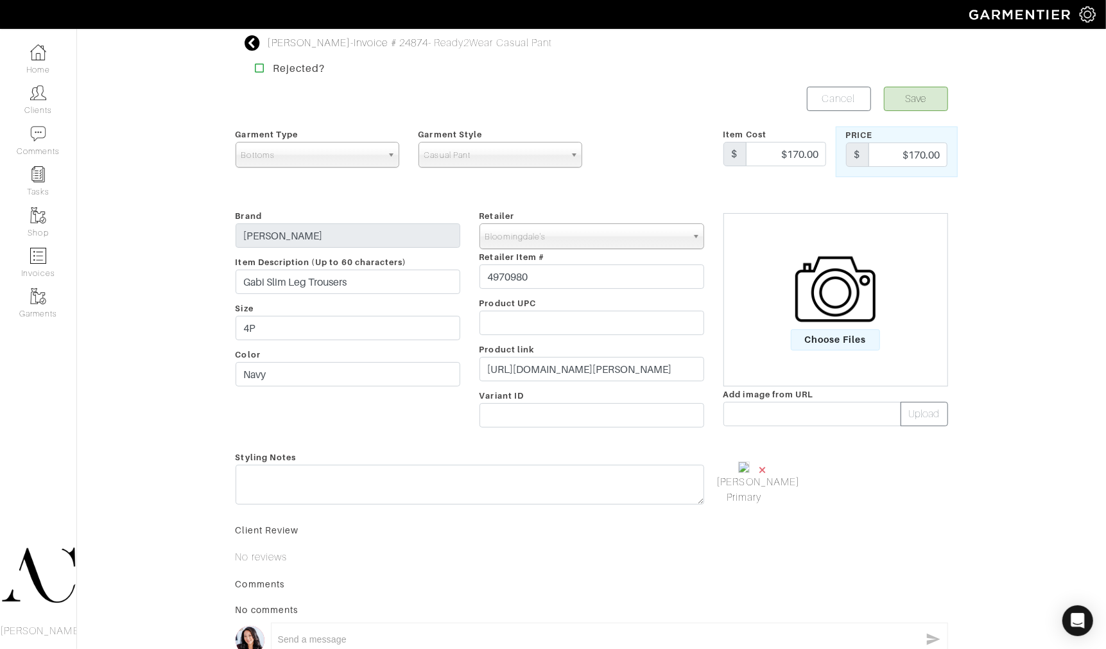
click at [759, 476] on span "×" at bounding box center [762, 469] width 10 height 17
click at [824, 329] on img at bounding box center [835, 289] width 80 height 80
click at [0, 0] on input "Choose Files" at bounding box center [0, 0] width 0 height 0
click at [905, 94] on button "Save" at bounding box center [916, 99] width 64 height 24
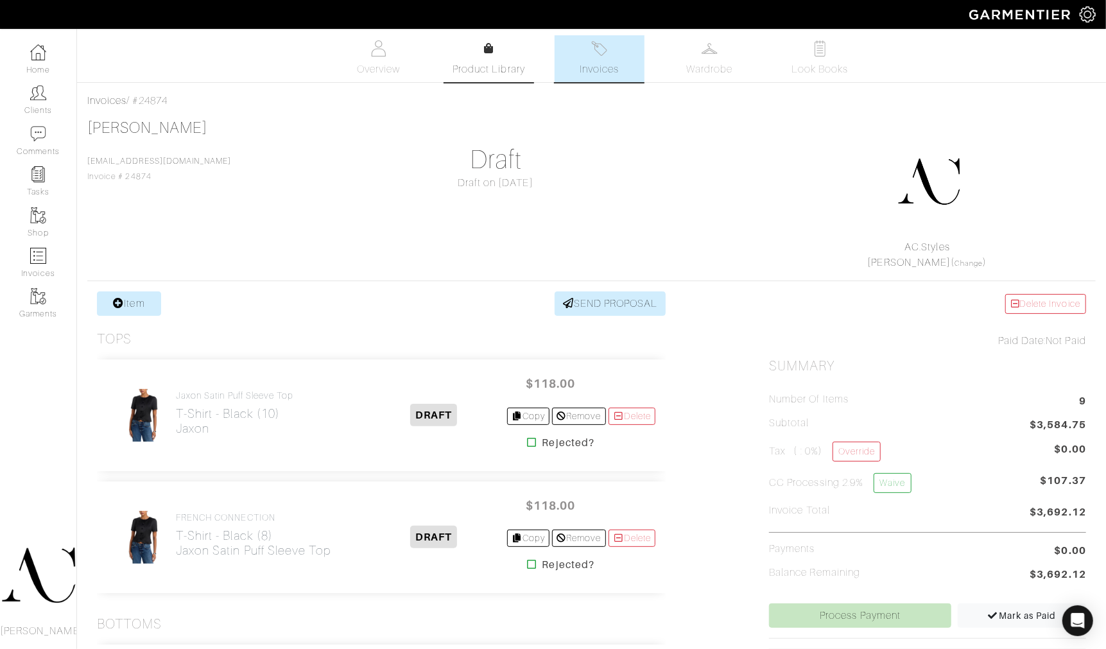
click at [475, 51] on link "Product Library" at bounding box center [489, 59] width 90 height 36
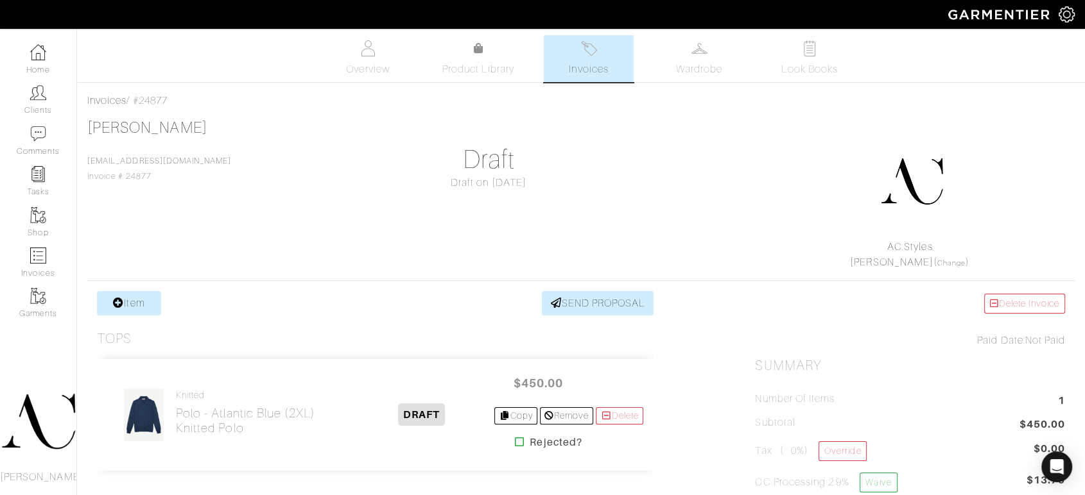
click at [151, 96] on div "Invoices / #24877" at bounding box center [580, 100] width 987 height 15
copy div "24877"
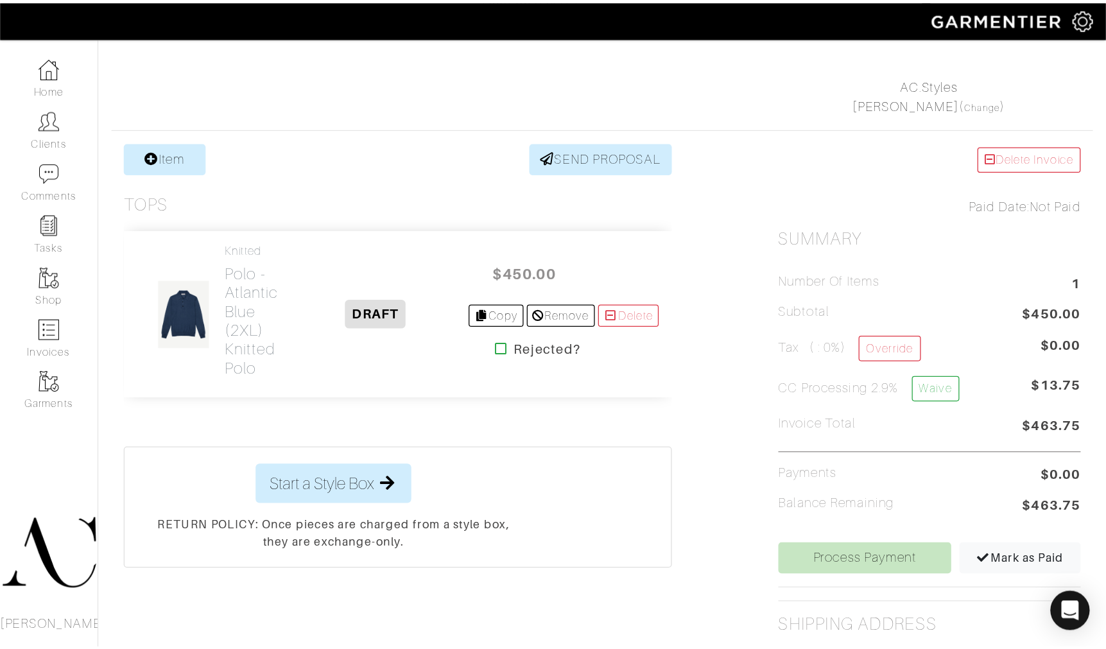
scroll to position [181, 0]
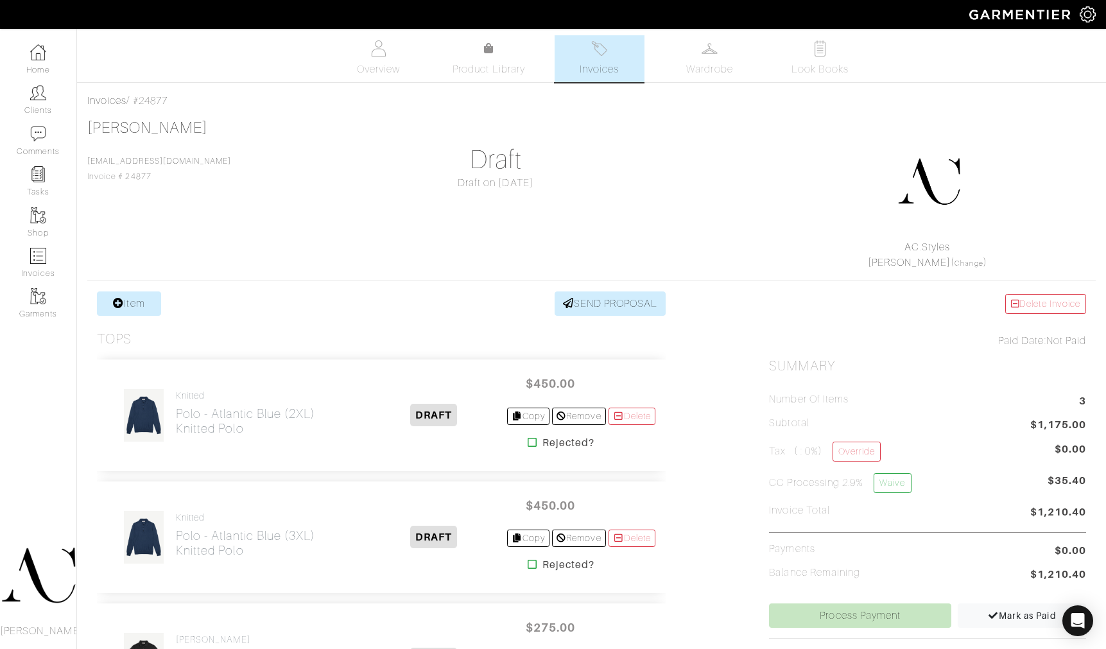
scroll to position [181, 0]
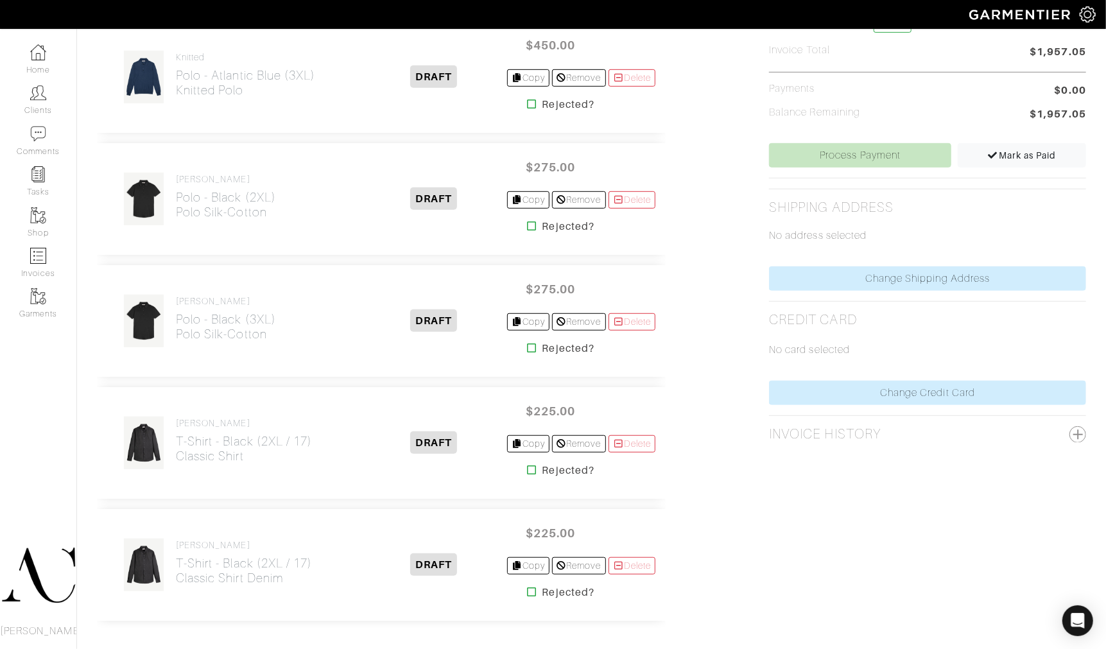
scroll to position [466, 0]
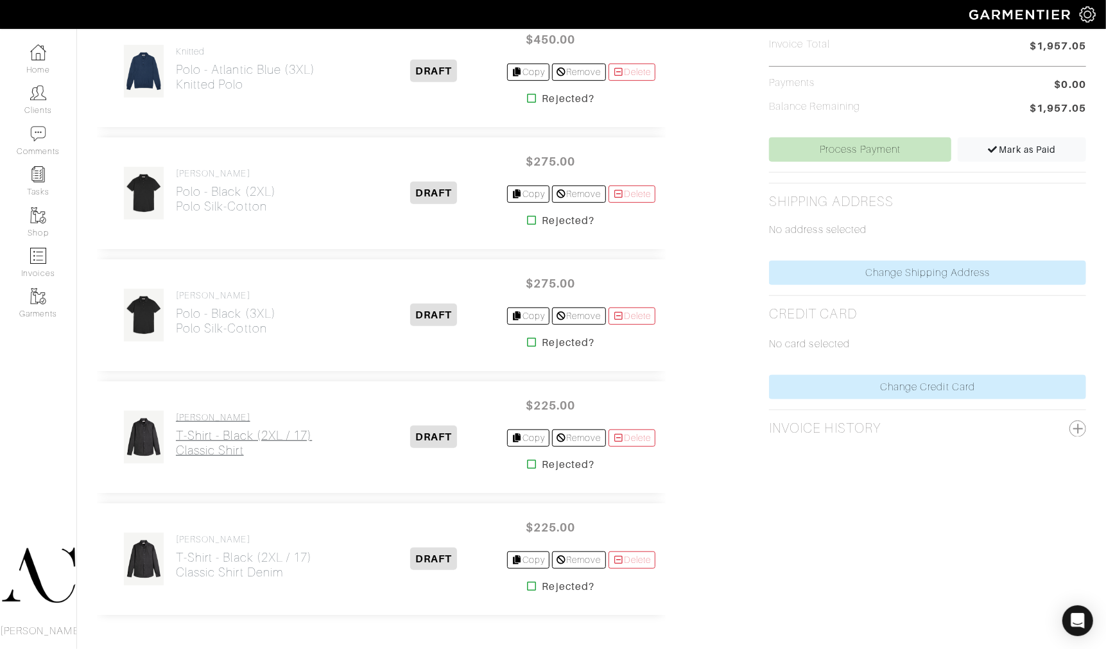
click at [286, 441] on h2 "T-Shirt - Black (2XL / 17) Classic Shirt" at bounding box center [244, 443] width 136 height 30
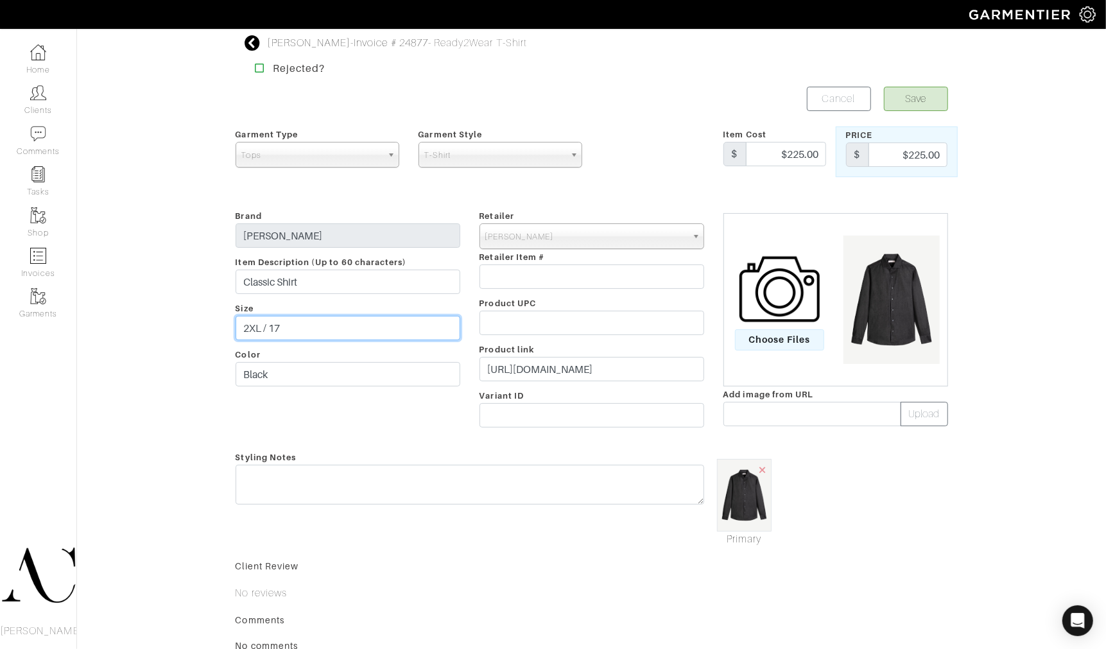
click at [298, 325] on input "2XL / 17" at bounding box center [348, 328] width 225 height 24
type input "2XL / 17 Regular"
click at [903, 107] on button "Save" at bounding box center [916, 99] width 64 height 24
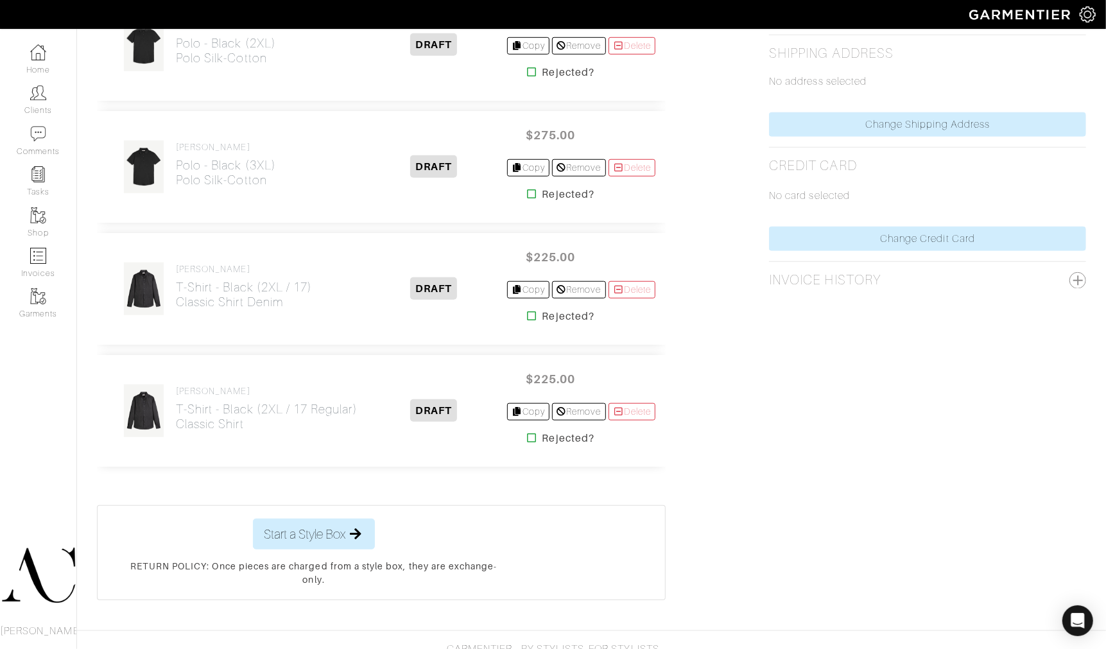
scroll to position [642, 0]
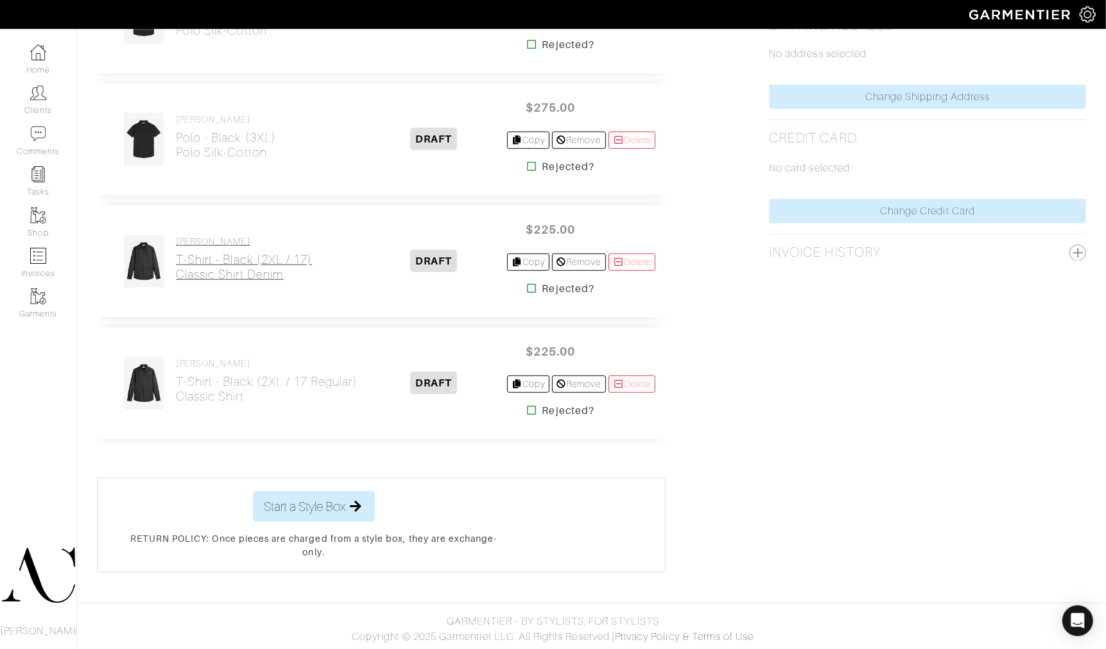
click at [261, 248] on link "LUCA FALONI T-Shirt - Black (2XL / 17) Classic Shirt Denim" at bounding box center [244, 259] width 136 height 46
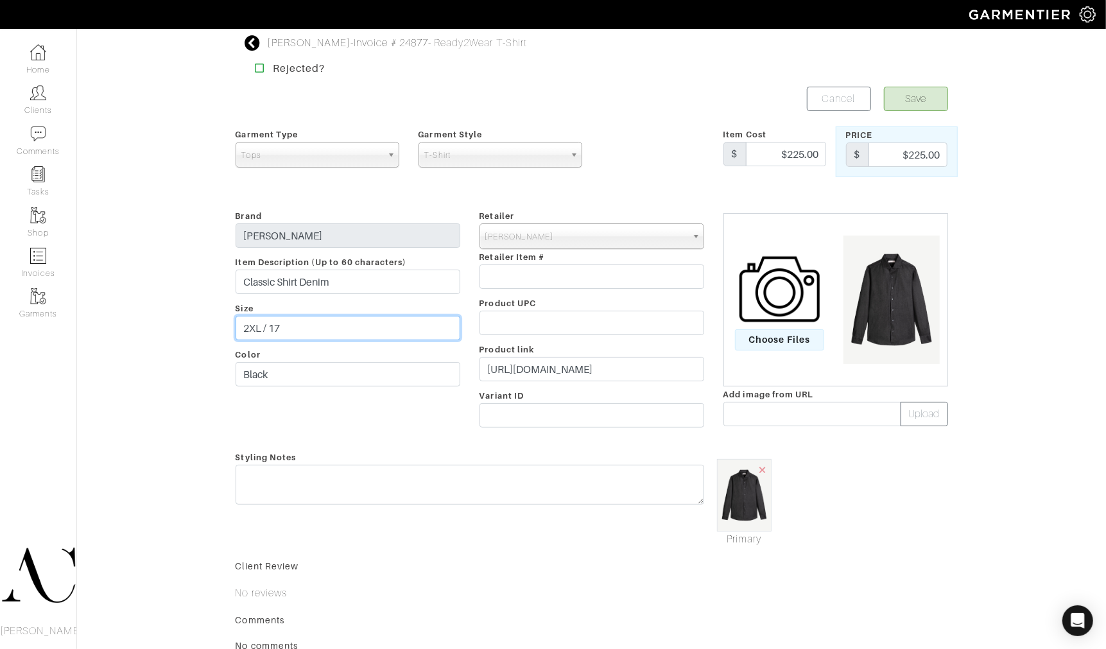
click at [332, 330] on input "2XL / 17" at bounding box center [348, 328] width 225 height 24
type input "2XL / 17 Slim"
click at [912, 89] on button "Save" at bounding box center [916, 99] width 64 height 24
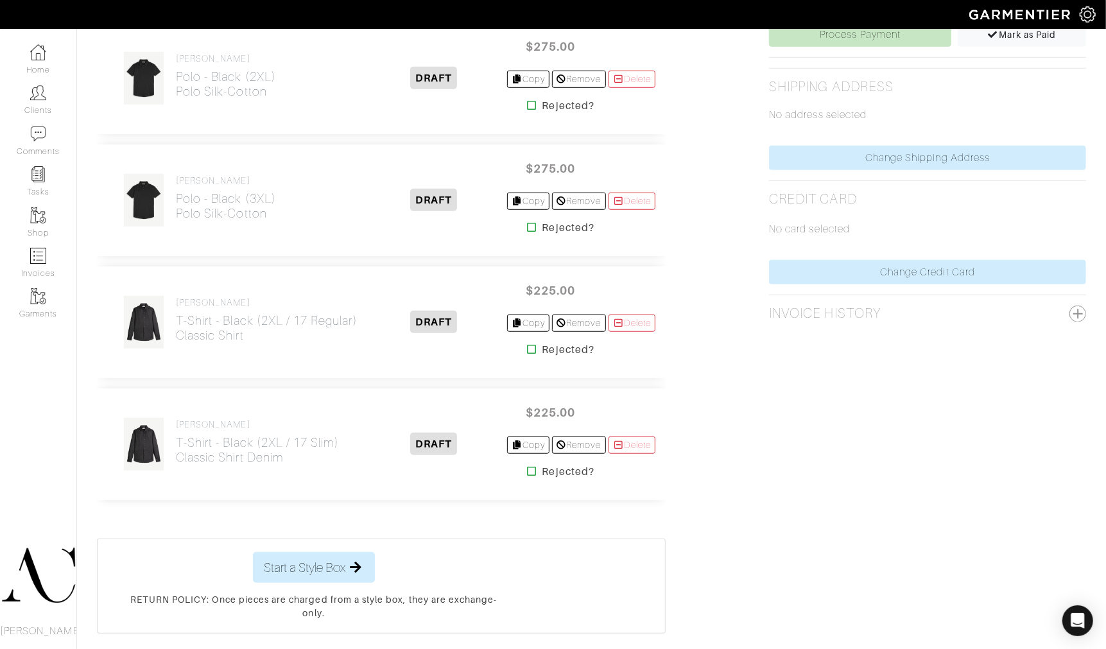
scroll to position [643, 0]
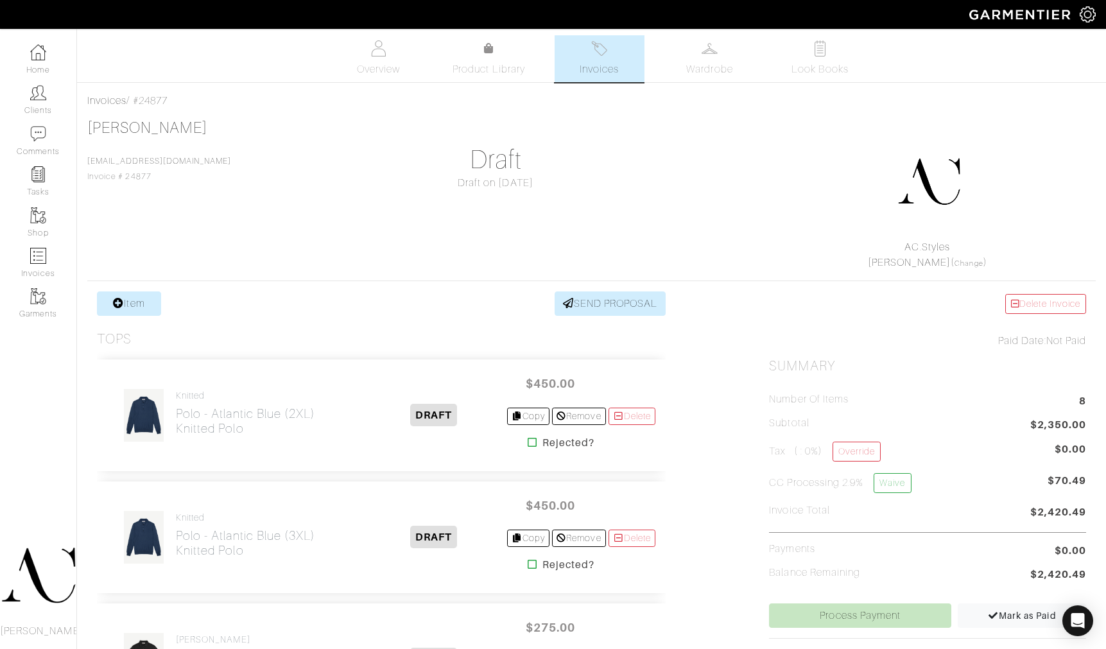
scroll to position [887, 0]
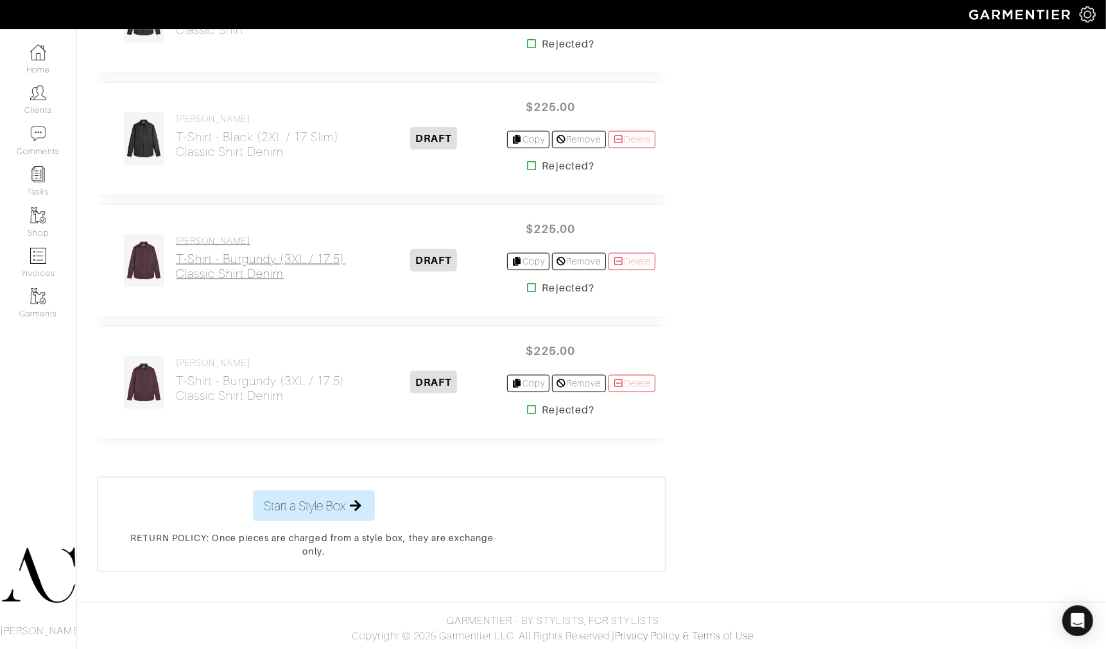
click at [255, 255] on h2 "T-Shirt - Burgundy (3XL / 17.5) Classic Shirt Denim" at bounding box center [260, 267] width 169 height 30
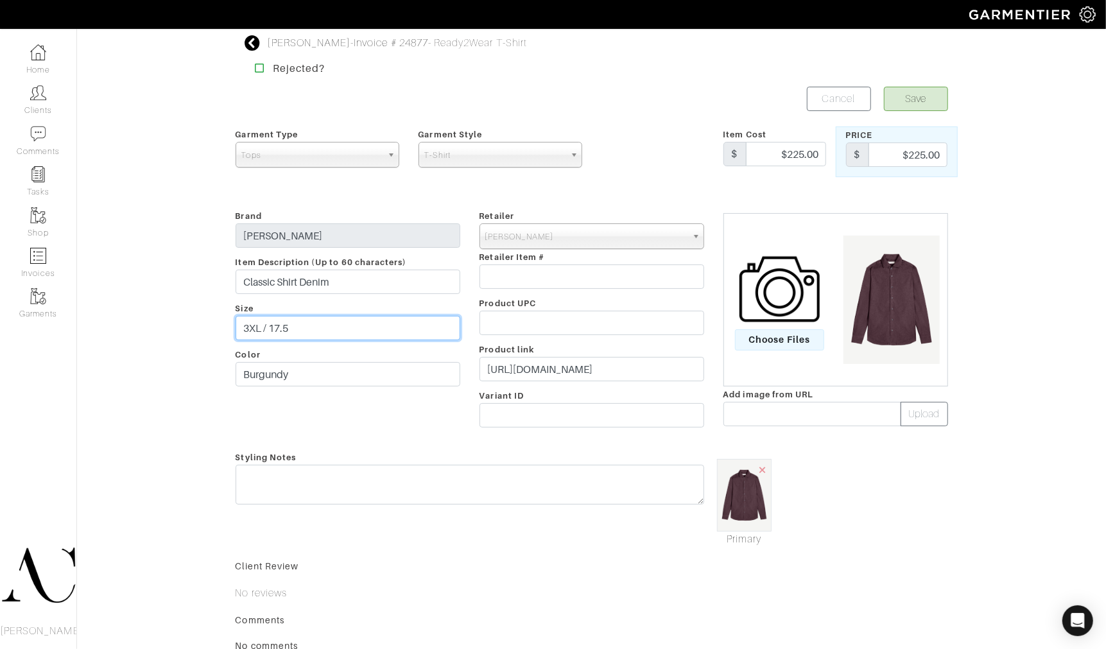
click at [322, 334] on input "3XL / 17.5" at bounding box center [348, 328] width 225 height 24
click at [322, 334] on input "3XL / 17.5 rEGULAR" at bounding box center [348, 328] width 225 height 24
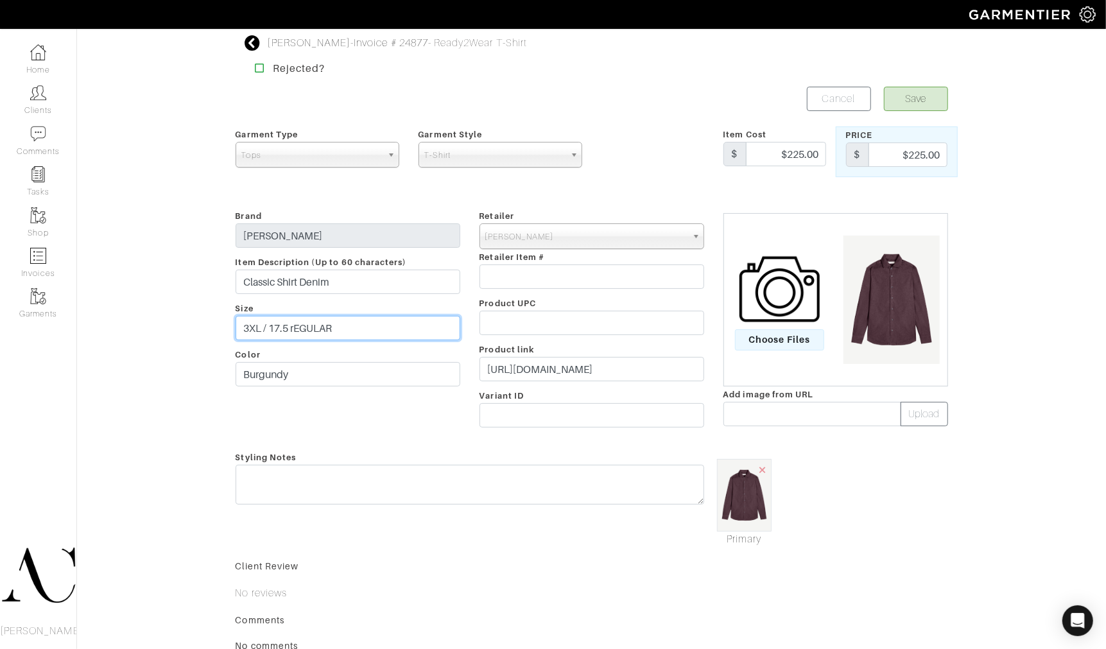
click at [354, 331] on input "3XL / 17.5 rEGULAR" at bounding box center [348, 328] width 225 height 24
drag, startPoint x: 355, startPoint y: 331, endPoint x: 318, endPoint y: 338, distance: 37.9
click at [318, 338] on input "3XL / 17.5 rEGULAR" at bounding box center [348, 328] width 225 height 24
type input "3XL / 17.5 Regular"
click at [928, 99] on button "Save" at bounding box center [916, 99] width 64 height 24
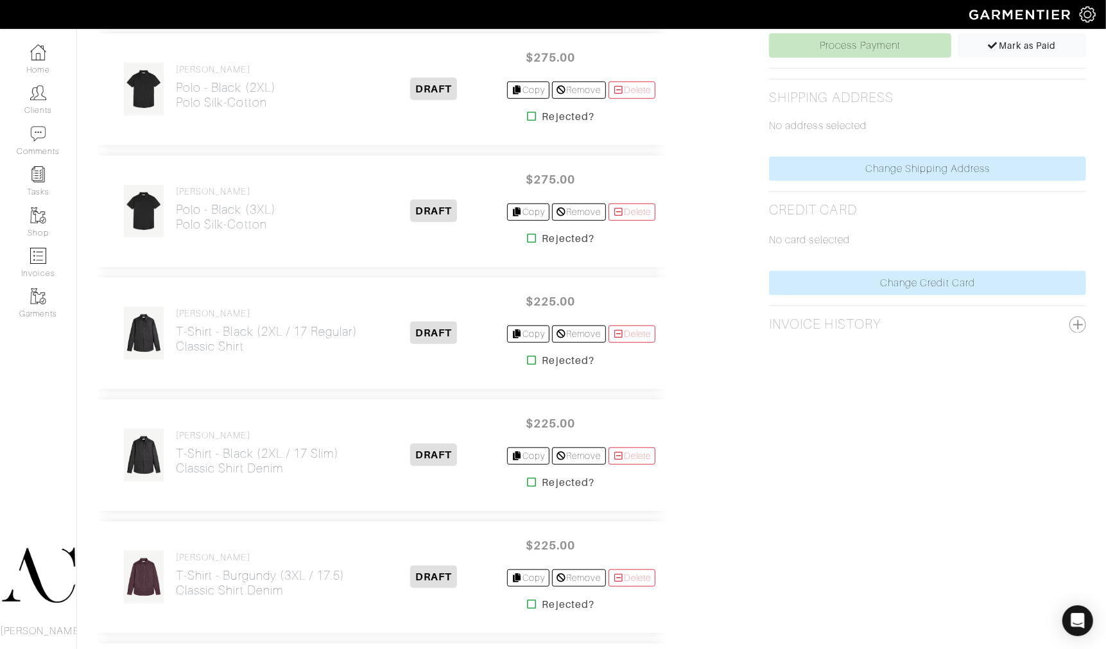
scroll to position [888, 0]
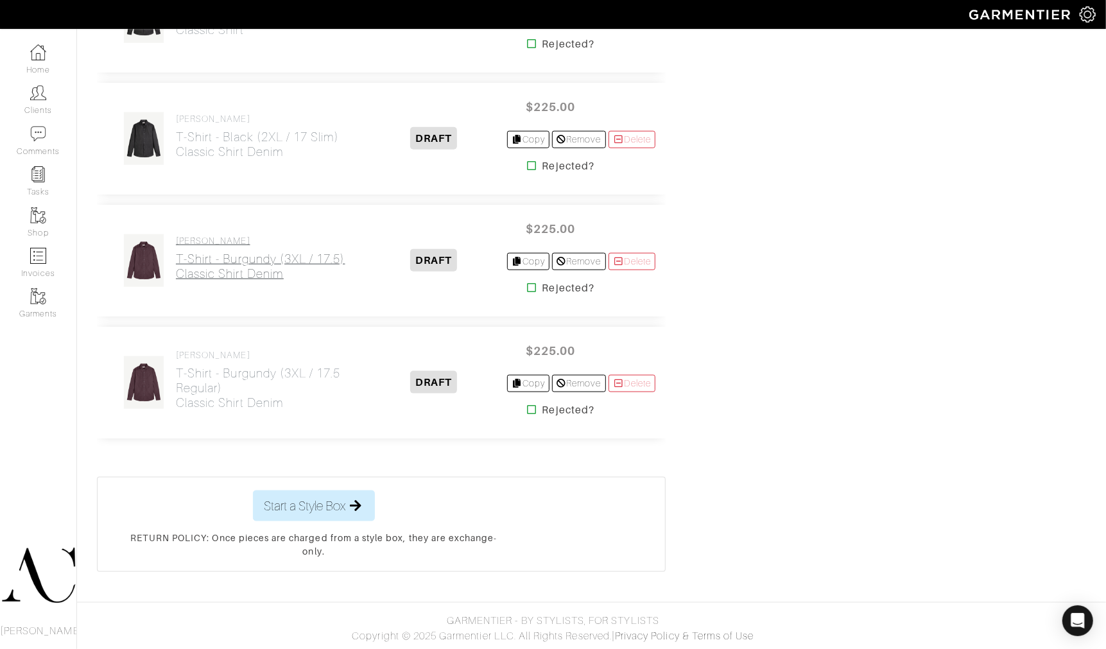
click at [270, 265] on h2 "T-Shirt - Burgundy (3XL / 17.5) Classic Shirt Denim" at bounding box center [260, 267] width 169 height 30
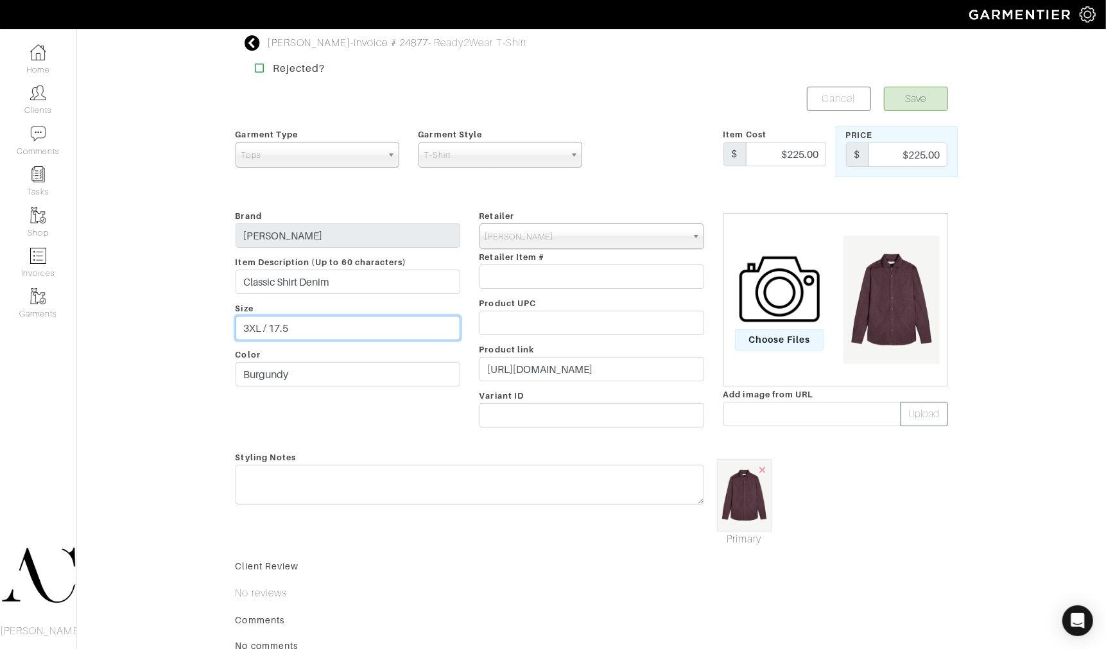
click at [334, 332] on input "3XL / 17.5" at bounding box center [348, 328] width 225 height 24
type input "3XL / 17.5 Slim"
click at [907, 104] on button "Save" at bounding box center [916, 99] width 64 height 24
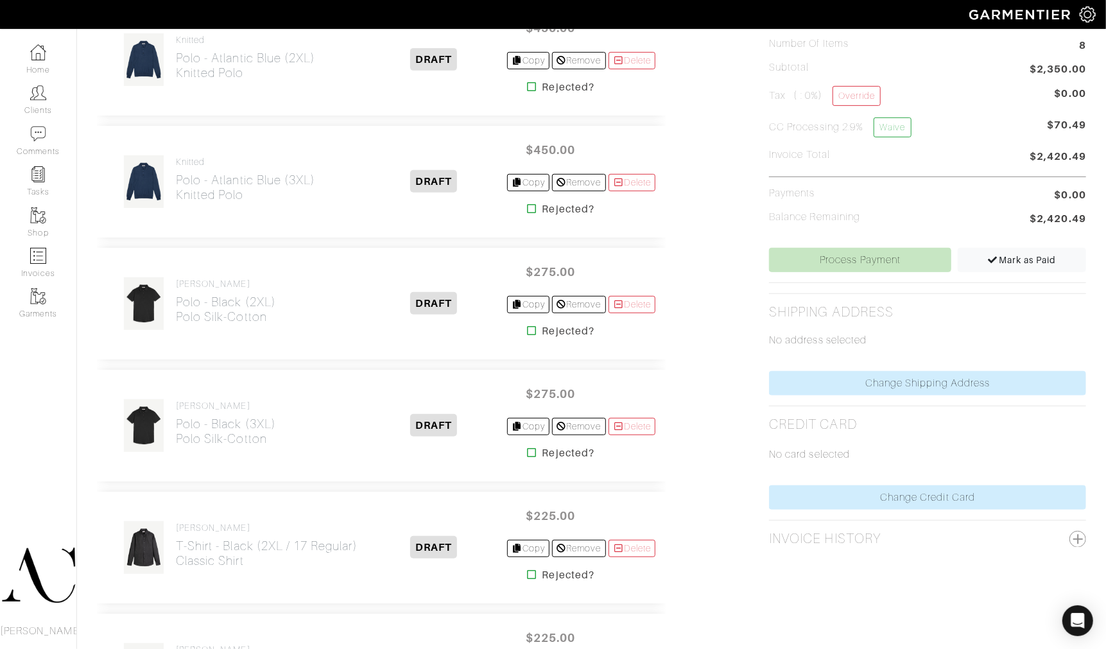
scroll to position [427, 0]
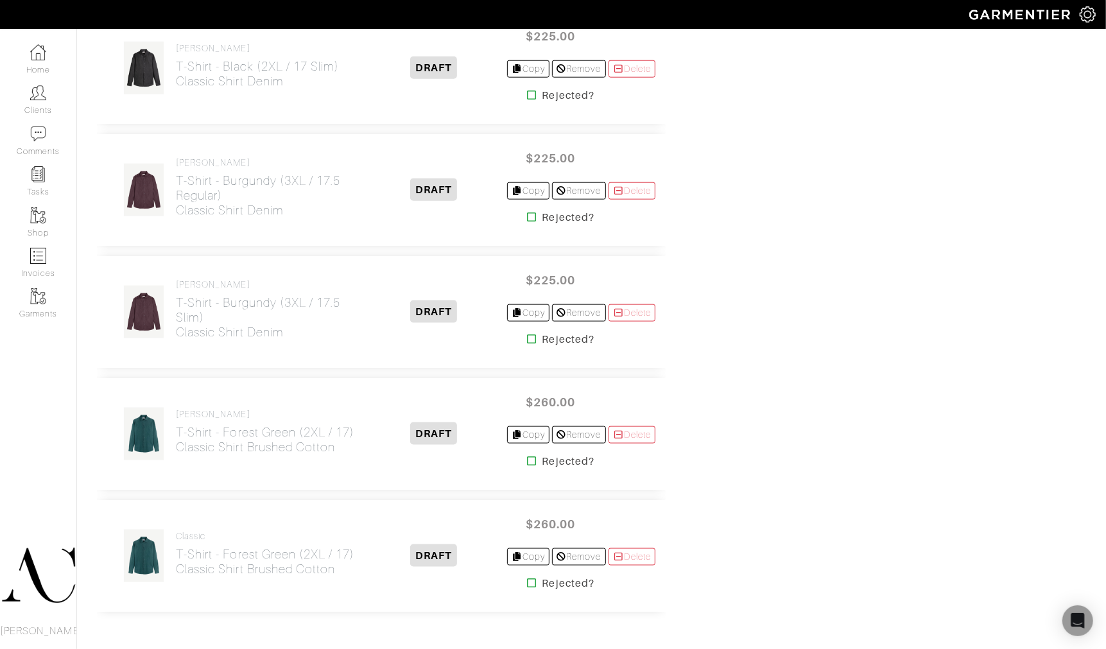
scroll to position [998, 0]
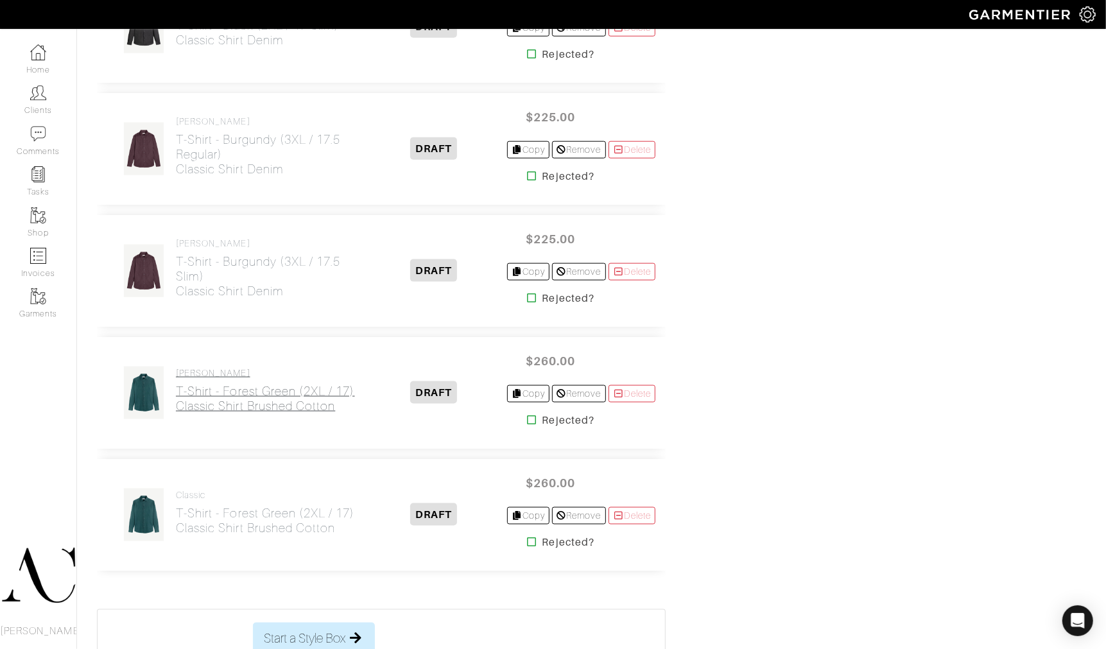
click at [276, 411] on h2 "T-Shirt - Forest Green (2XL / 17) Classic Shirt Brushed Cotton" at bounding box center [265, 399] width 179 height 30
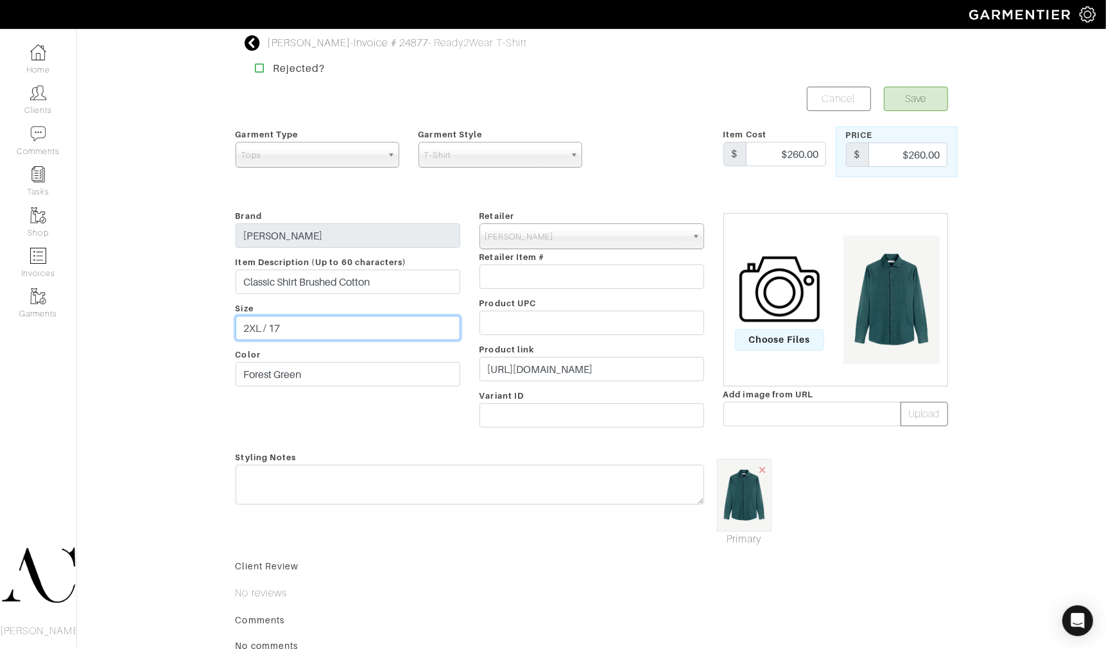
click at [314, 326] on input "2XL / 17" at bounding box center [348, 328] width 225 height 24
click at [332, 329] on input "2XL / 17 rEGULAR" at bounding box center [348, 328] width 225 height 24
drag, startPoint x: 332, startPoint y: 329, endPoint x: 277, endPoint y: 329, distance: 55.2
click at [277, 329] on input "2XL / 17 rEGULAR" at bounding box center [348, 328] width 225 height 24
click at [290, 329] on input "2XL / 17 rEGULAR" at bounding box center [348, 328] width 225 height 24
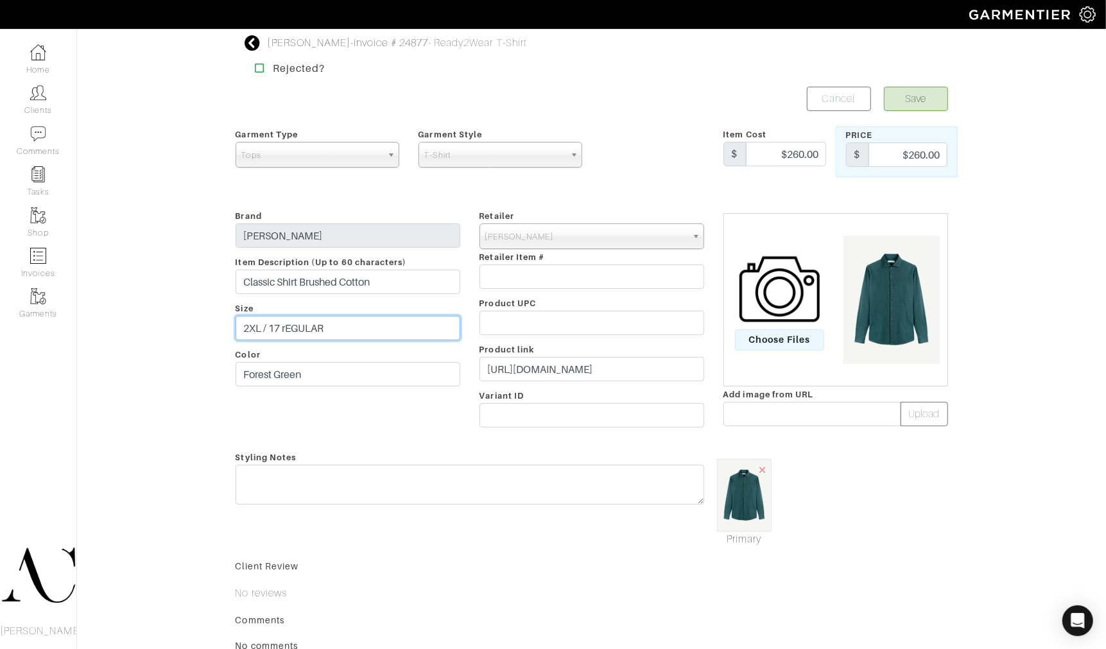
drag, startPoint x: 284, startPoint y: 326, endPoint x: 345, endPoint y: 329, distance: 60.4
click at [345, 329] on input "2XL / 17 rEGULAR" at bounding box center [348, 328] width 225 height 24
type input "2XL / 17 Regular"
click at [925, 101] on button "Save" at bounding box center [916, 99] width 64 height 24
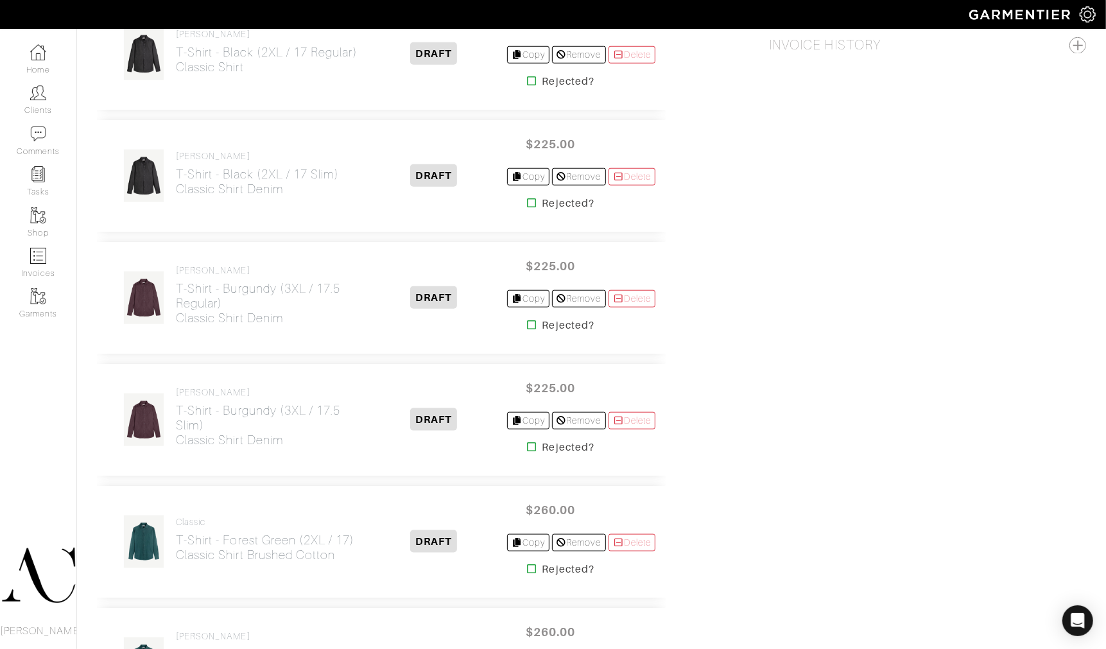
scroll to position [998, 0]
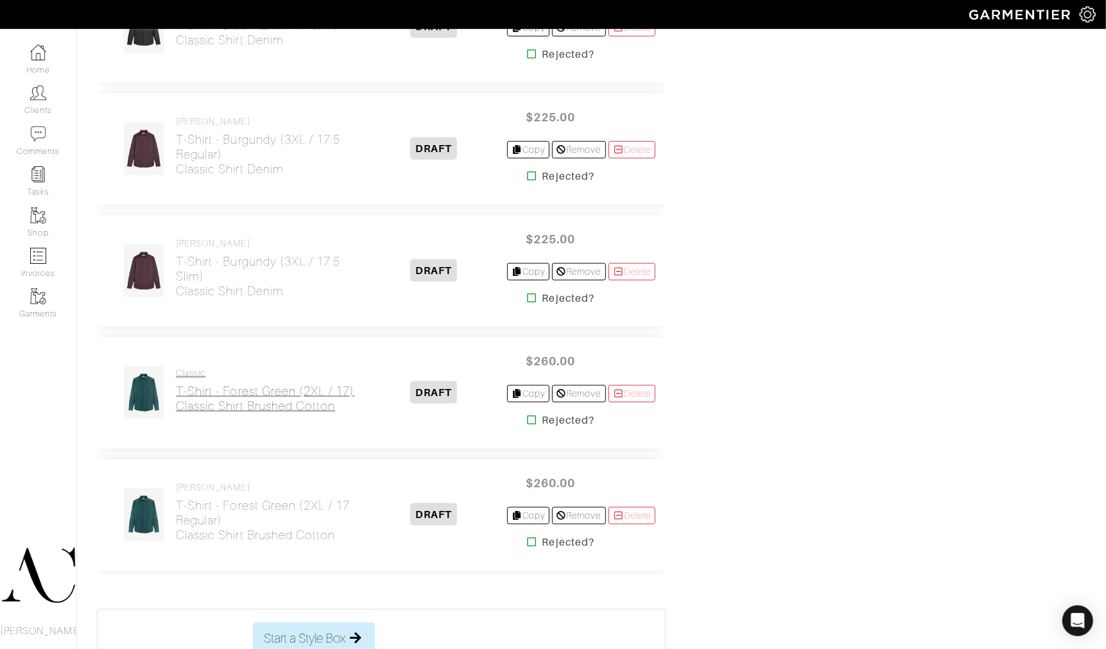
click at [284, 413] on h2 "T-Shirt - Forest Green (2XL / 17) Classic Shirt Brushed Cotton" at bounding box center [265, 399] width 179 height 30
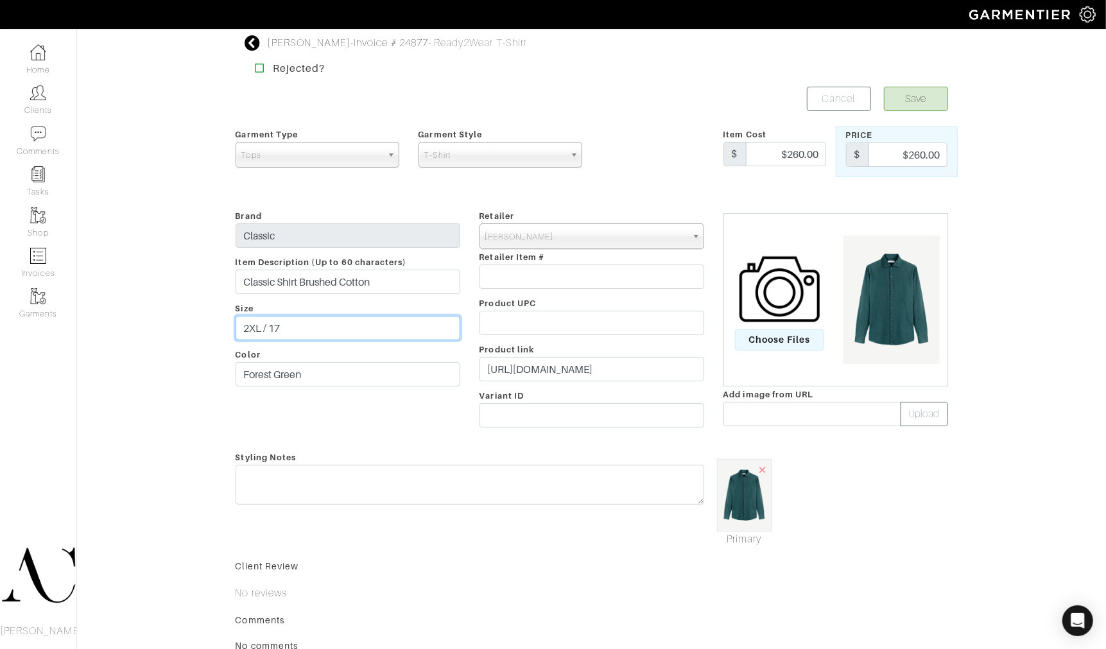
click at [341, 334] on input "2XL / 17" at bounding box center [348, 328] width 225 height 24
type input "2XL / 17 Slim"
click at [909, 95] on button "Save" at bounding box center [916, 99] width 64 height 24
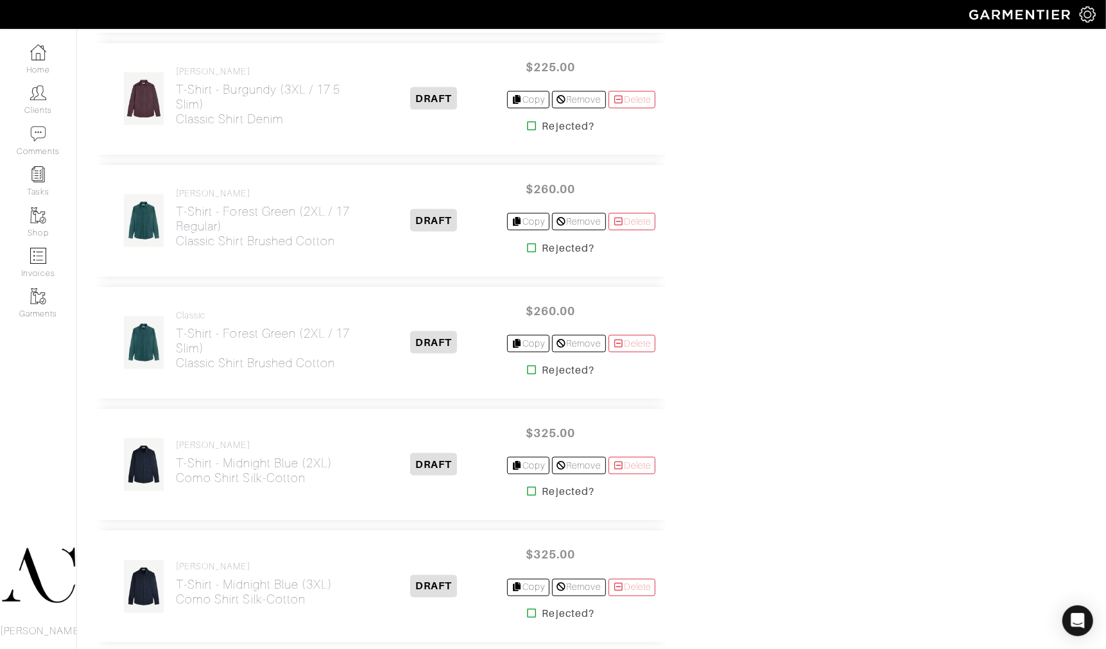
scroll to position [1162, 0]
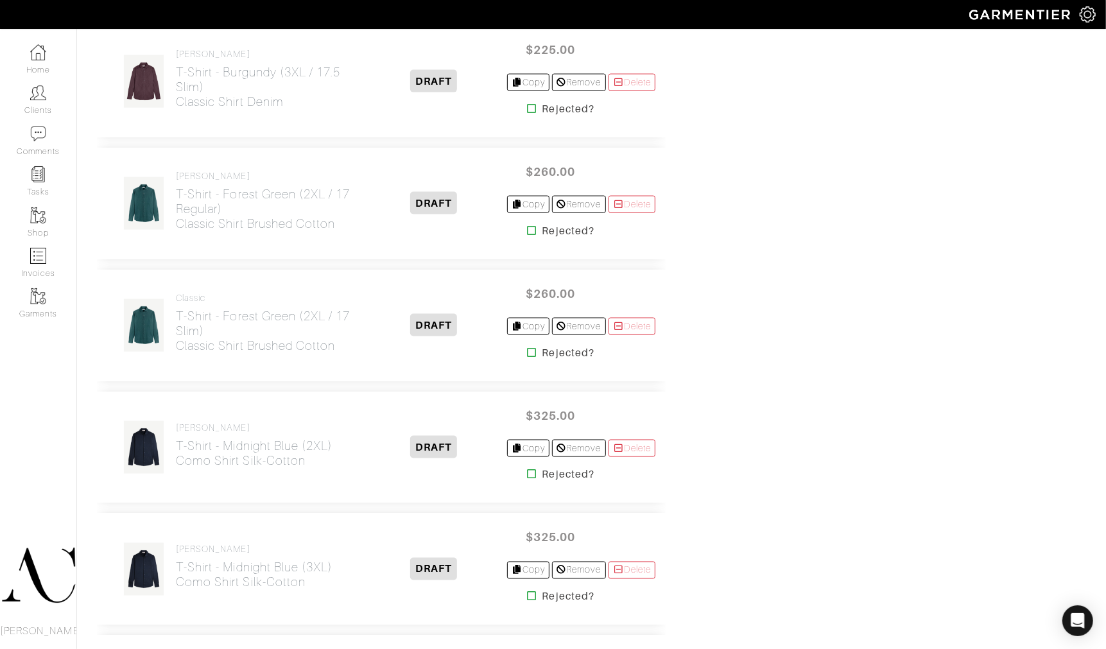
scroll to position [1619, 0]
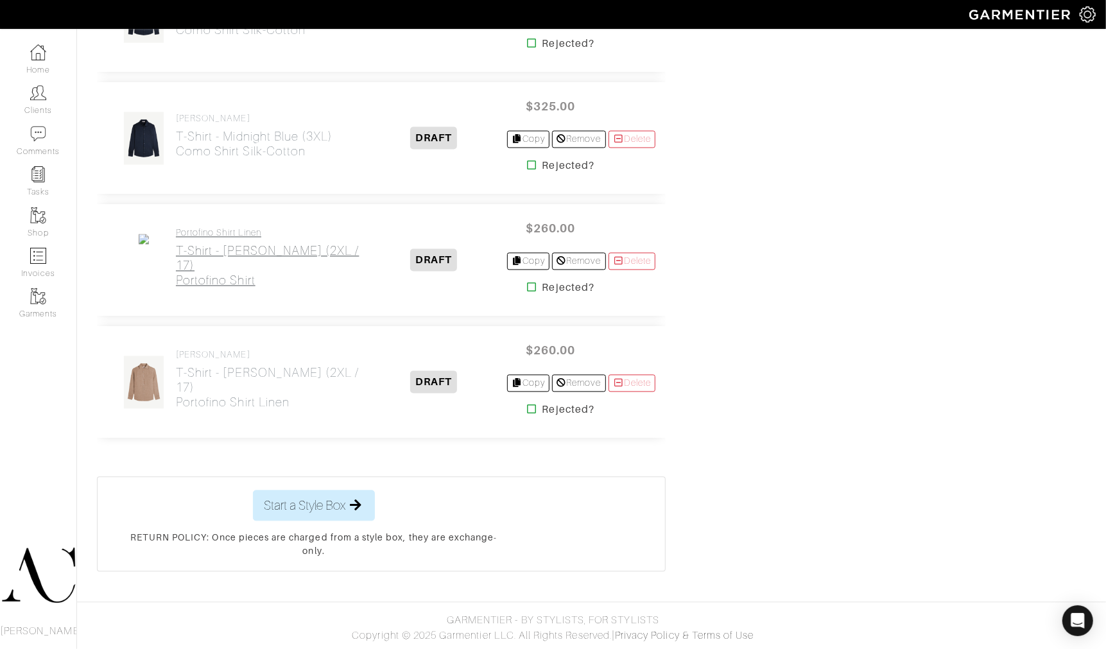
click at [296, 241] on link "Portofino Shirt Linen T-Shirt - [PERSON_NAME] (2XL / 17) Portofino Shirt" at bounding box center [268, 258] width 185 height 60
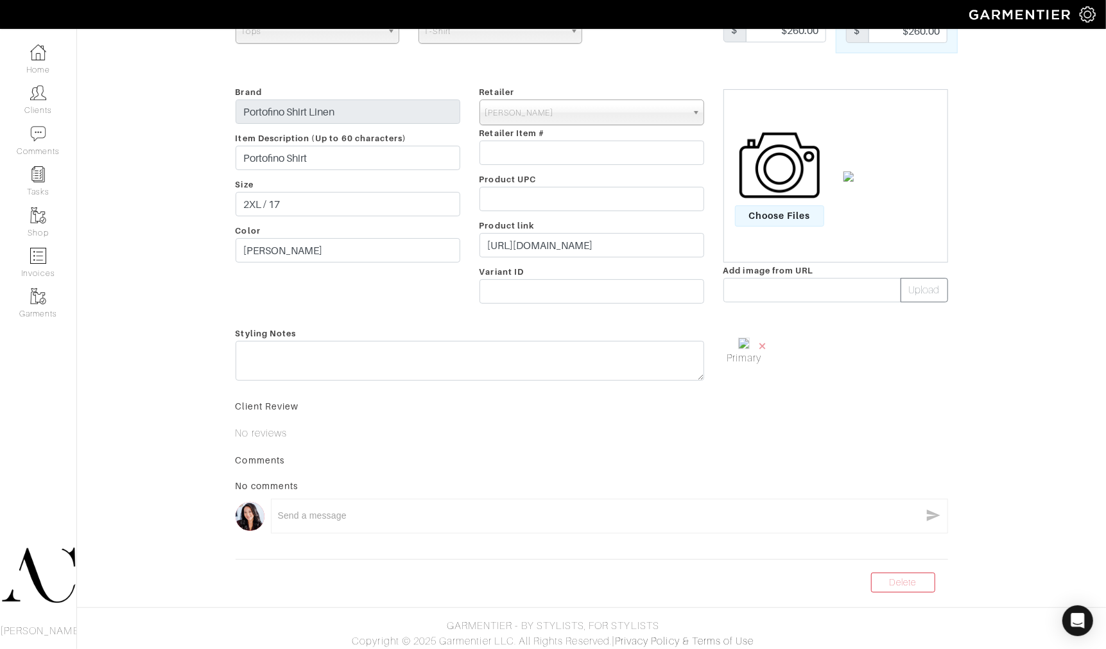
scroll to position [165, 0]
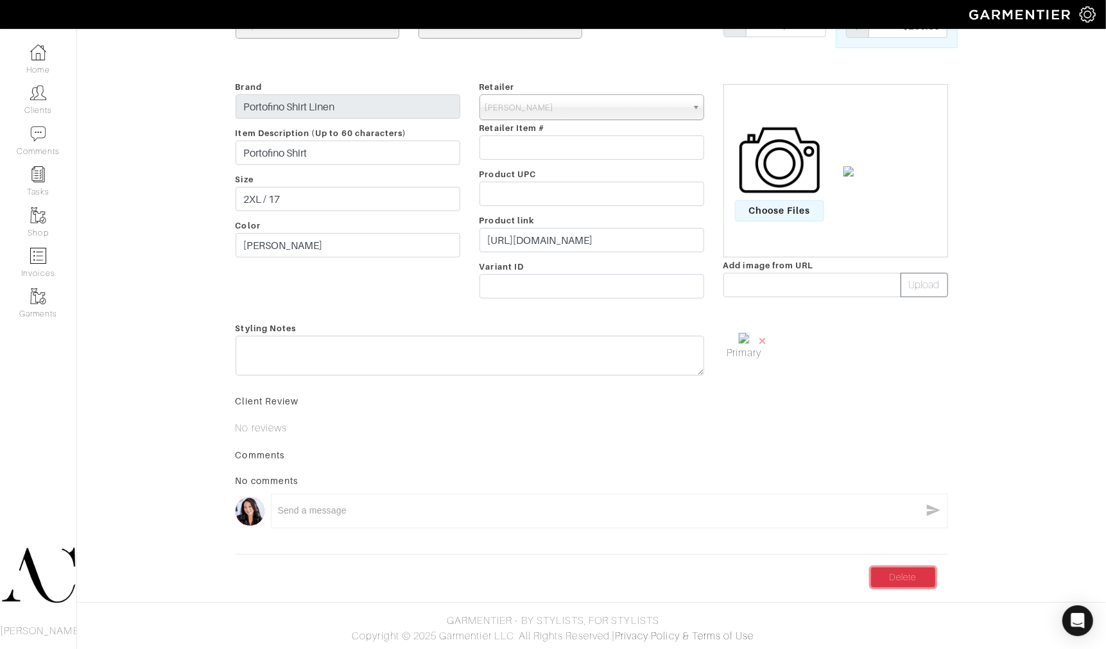
click at [913, 575] on link "Delete" at bounding box center [903, 577] width 64 height 20
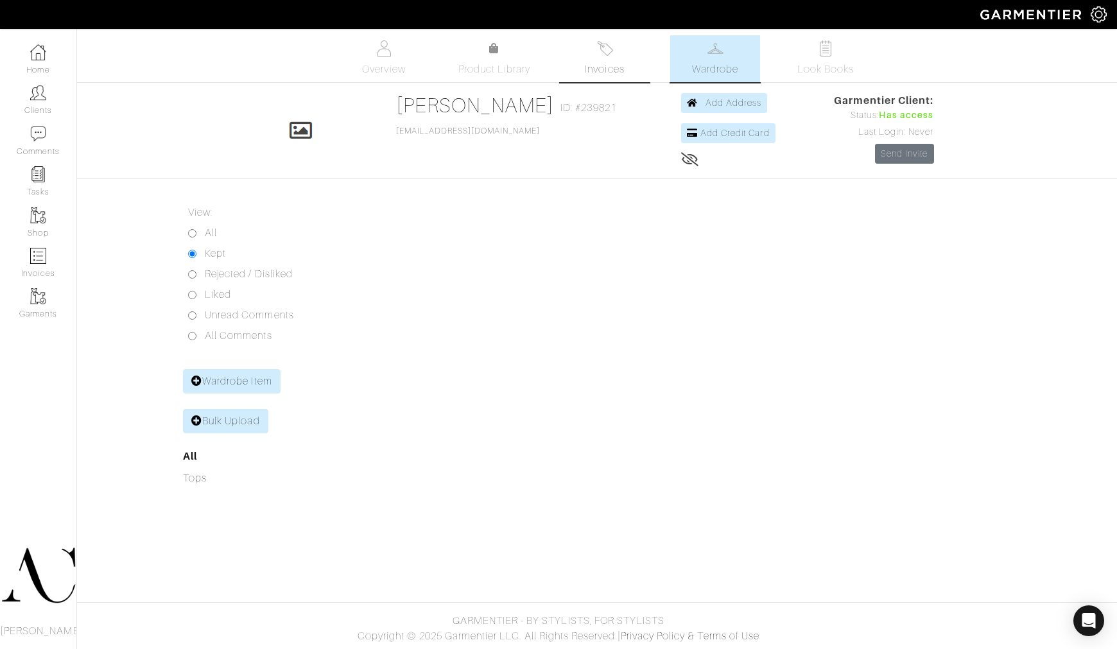
drag, startPoint x: 599, startPoint y: 52, endPoint x: 569, endPoint y: 56, distance: 29.8
click at [599, 53] on img at bounding box center [605, 48] width 16 height 16
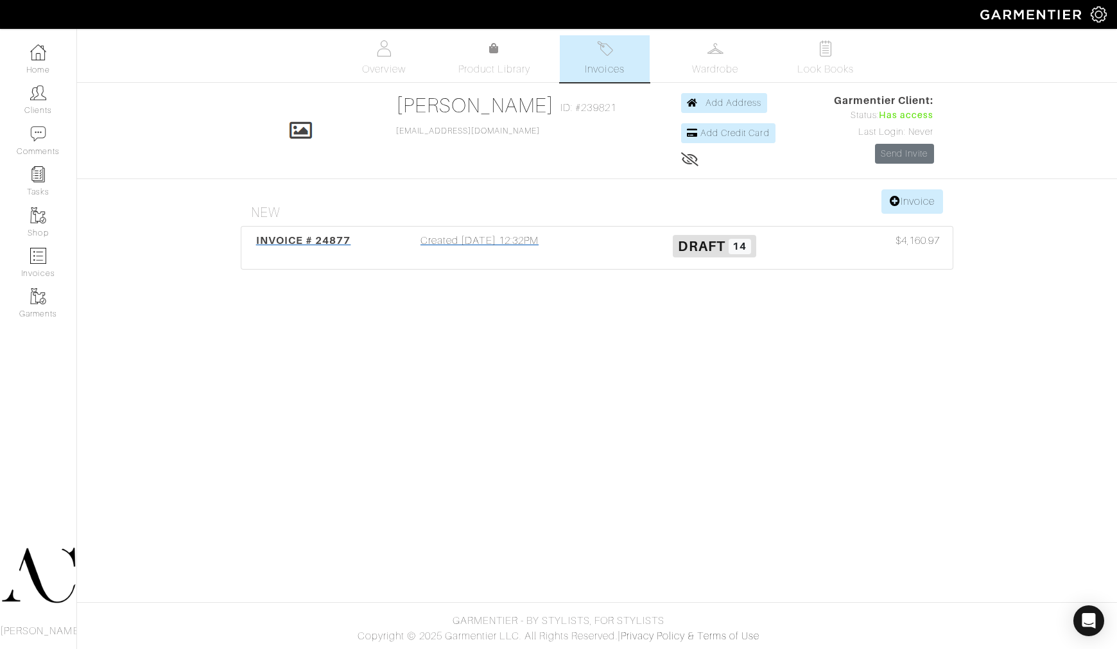
click at [456, 251] on div "Created 10/14/25 12:32PM" at bounding box center [479, 248] width 235 height 30
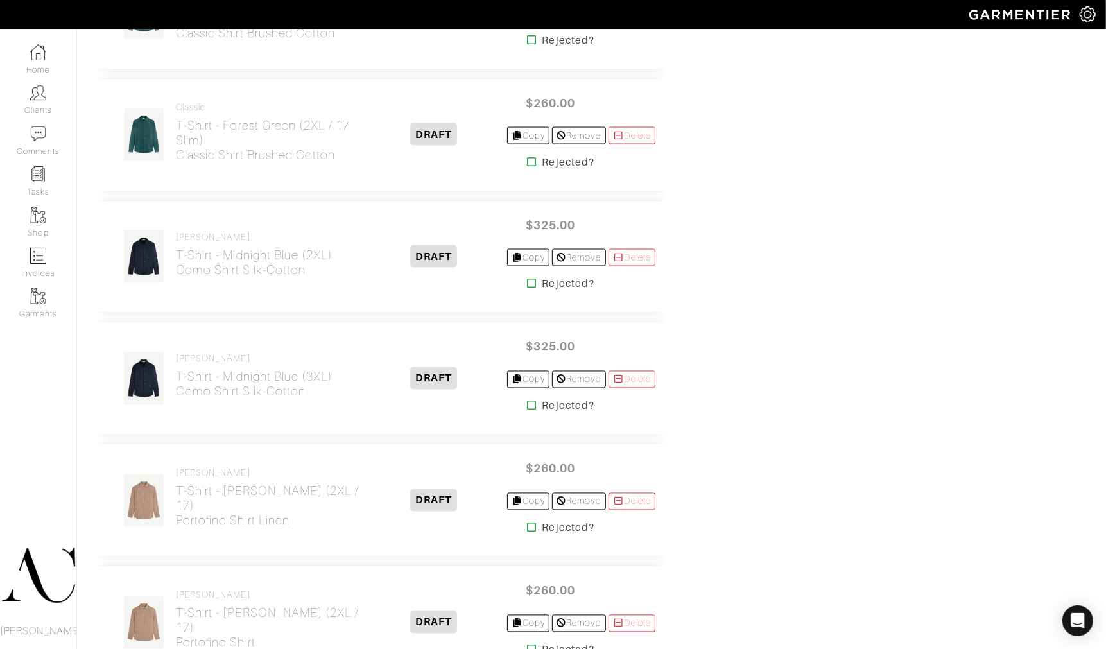
scroll to position [1569, 0]
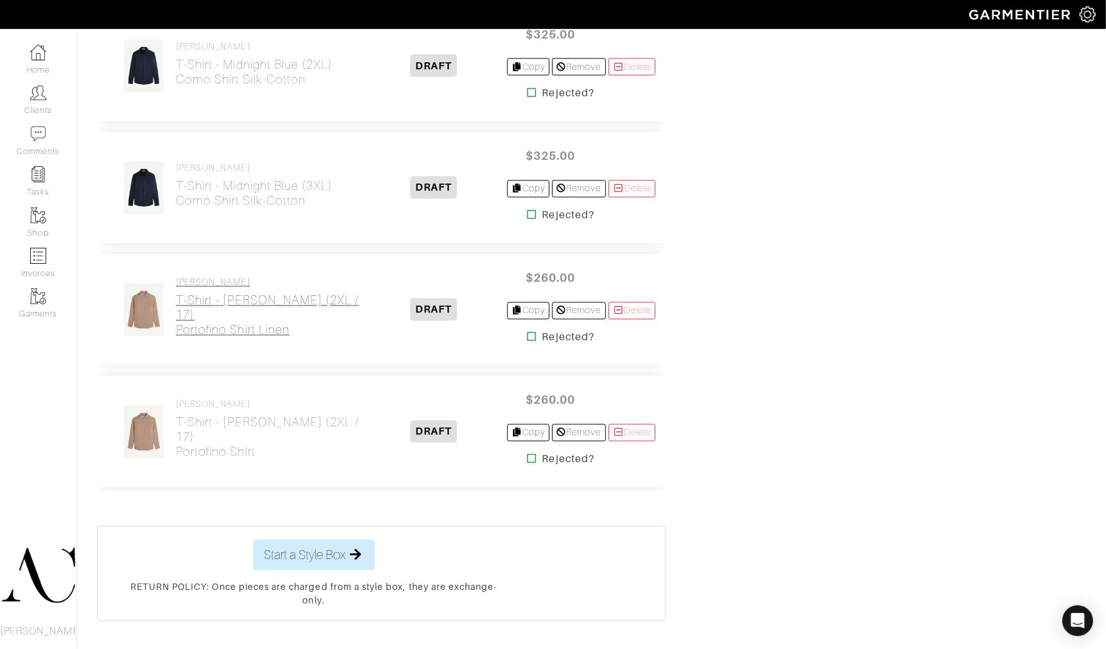
click at [265, 304] on h2 "T-Shirt - Caramel Brown (2XL / 17) Portofino Shirt Linen" at bounding box center [268, 315] width 185 height 44
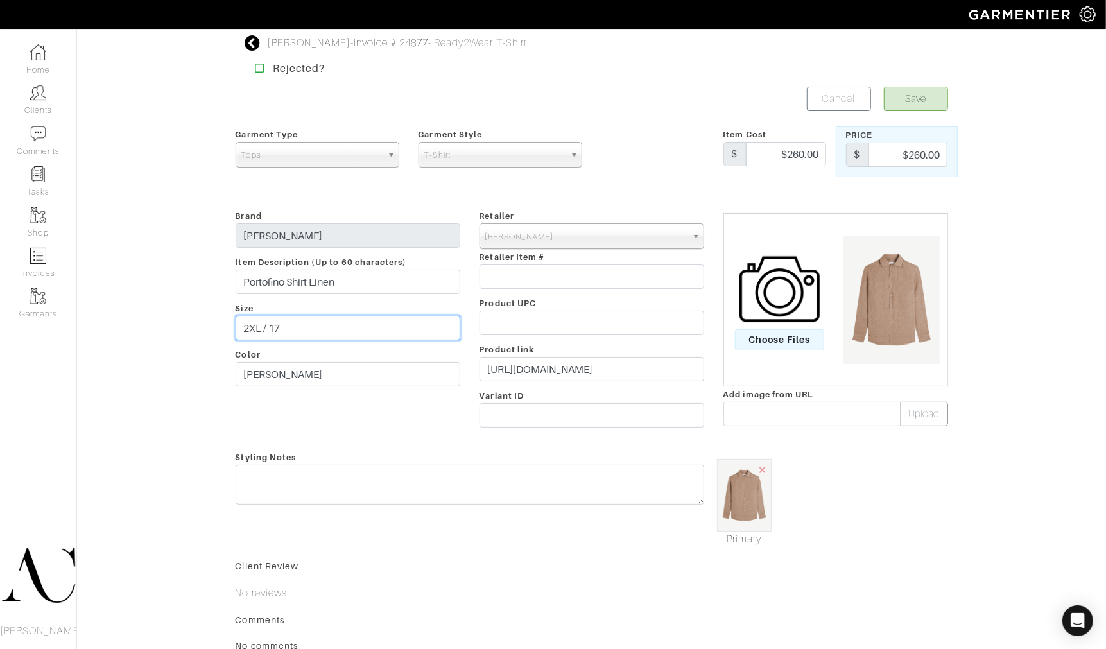
click at [342, 332] on input "2XL / 17" at bounding box center [348, 328] width 225 height 24
type input "2XL / 17 Regular"
click at [909, 101] on button "Save" at bounding box center [916, 99] width 64 height 24
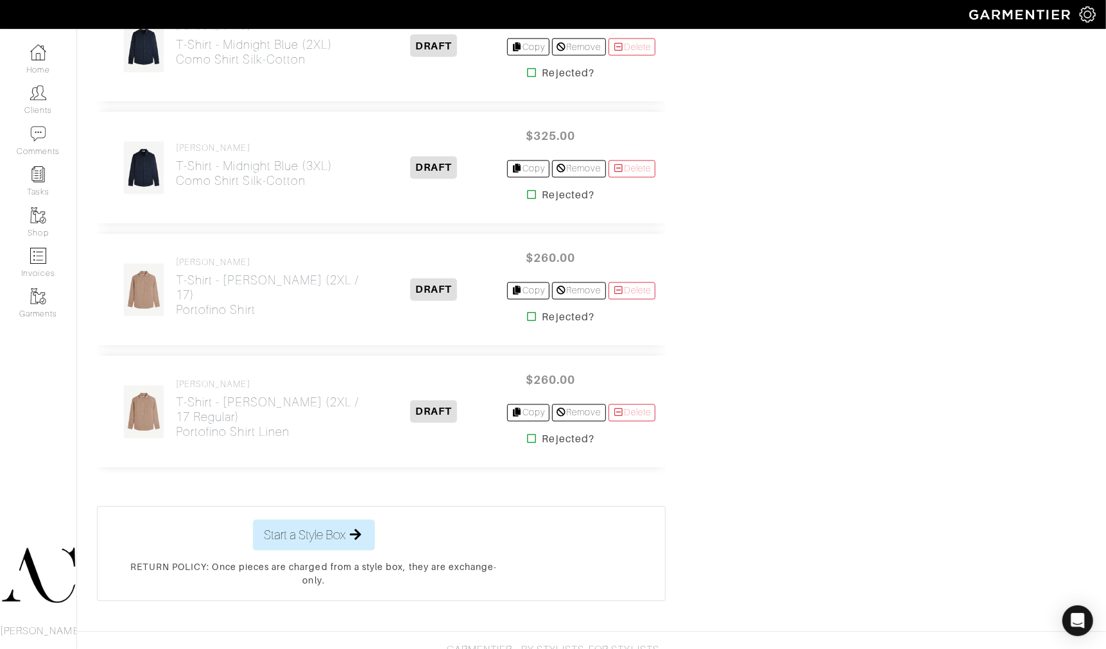
scroll to position [1619, 0]
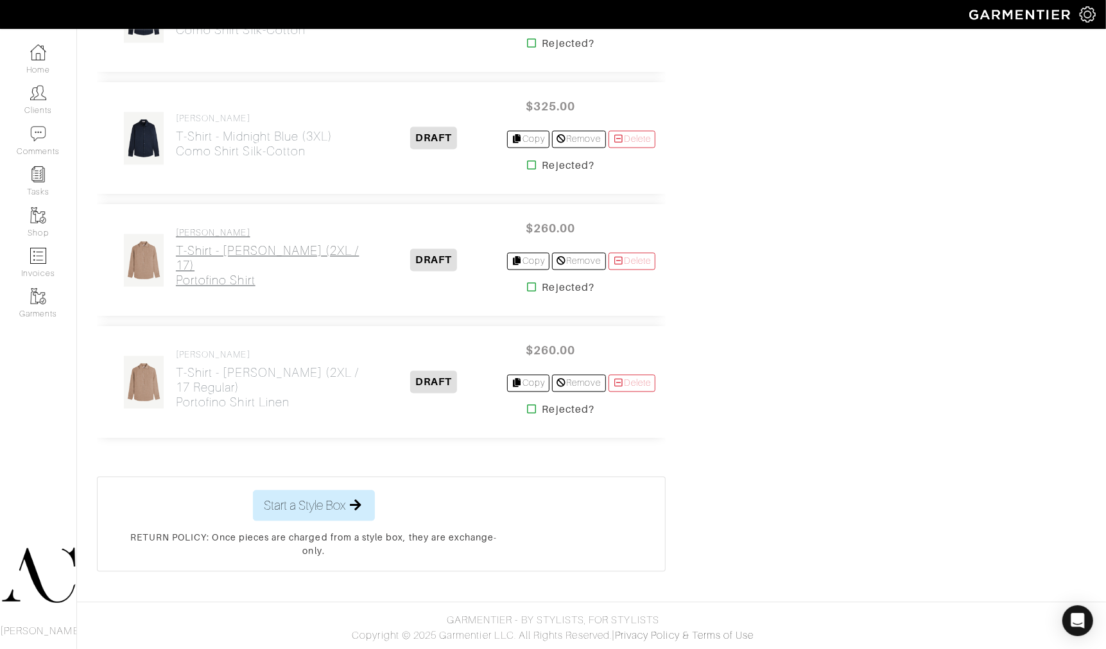
click at [234, 272] on h2 "T-Shirt - Caramel Brown (2XL / 17) Portofino Shirt" at bounding box center [268, 266] width 185 height 44
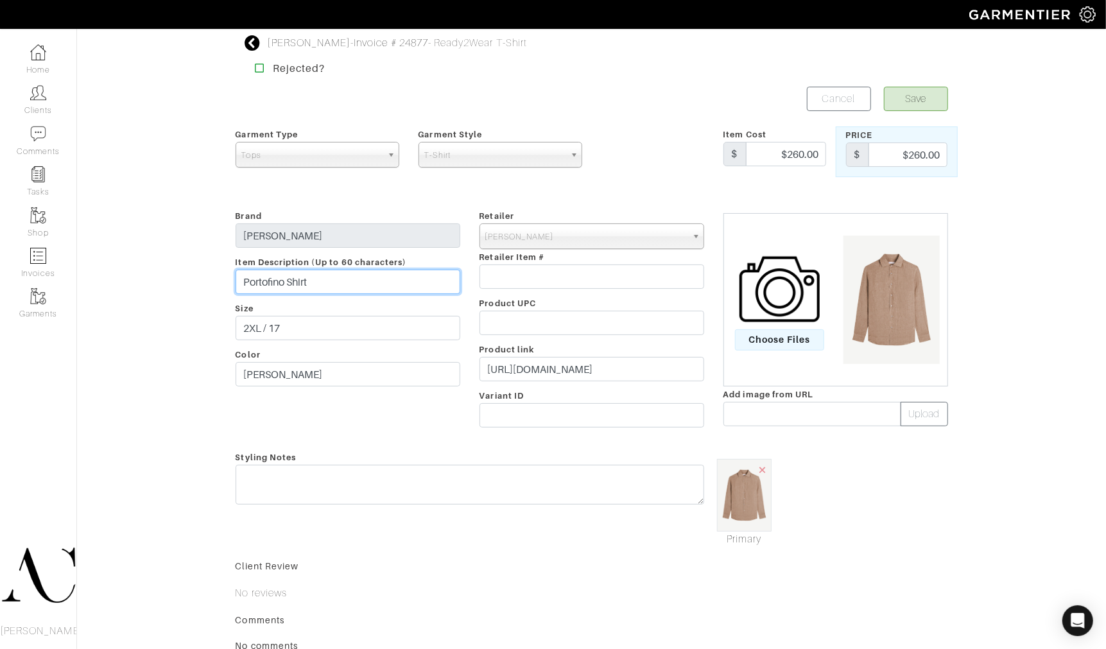
click at [317, 284] on input "Portofino Shirt" at bounding box center [348, 282] width 225 height 24
type input "Portofino Shirt Linen"
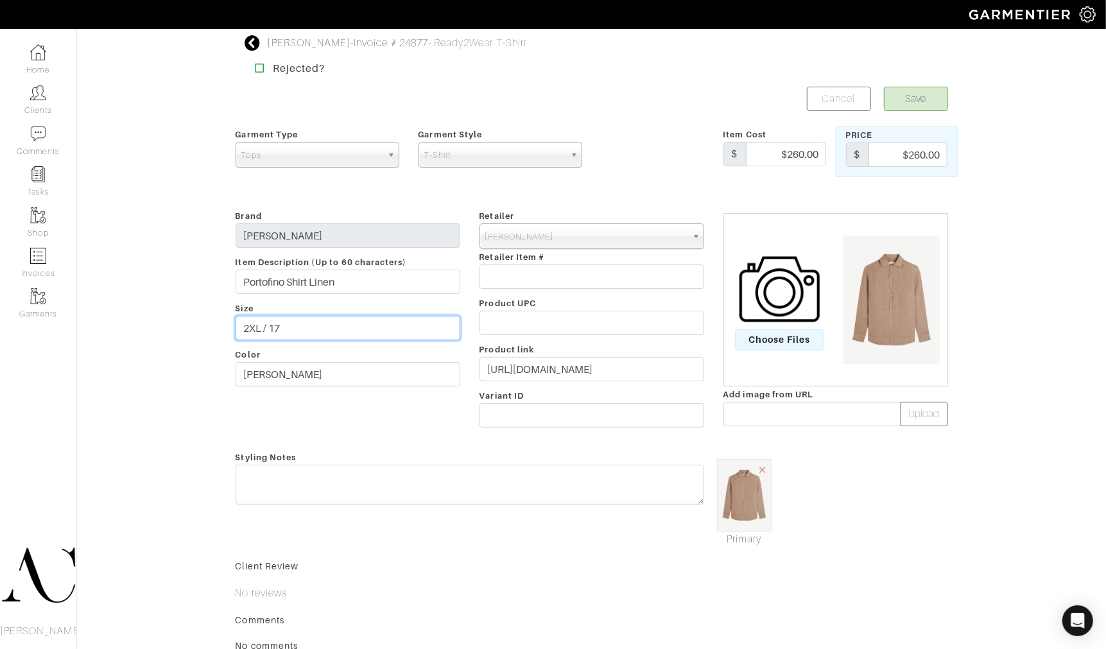
click at [328, 328] on input "2XL / 17" at bounding box center [348, 328] width 225 height 24
type input "2XL / 17 Slim"
click at [920, 99] on button "Save" at bounding box center [916, 99] width 64 height 24
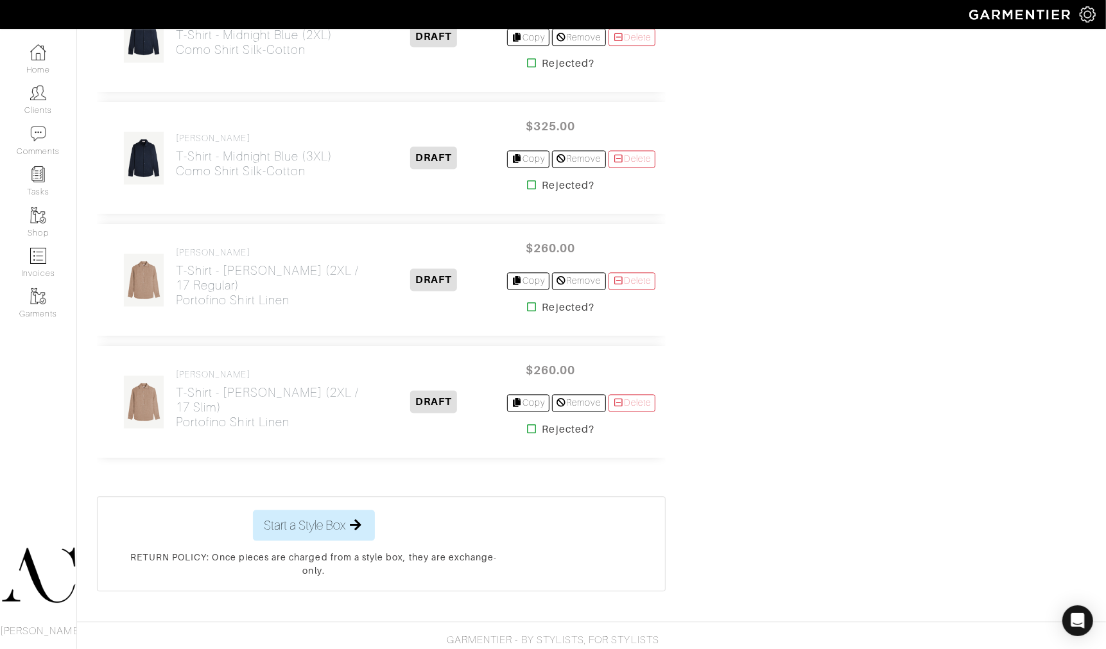
scroll to position [1619, 0]
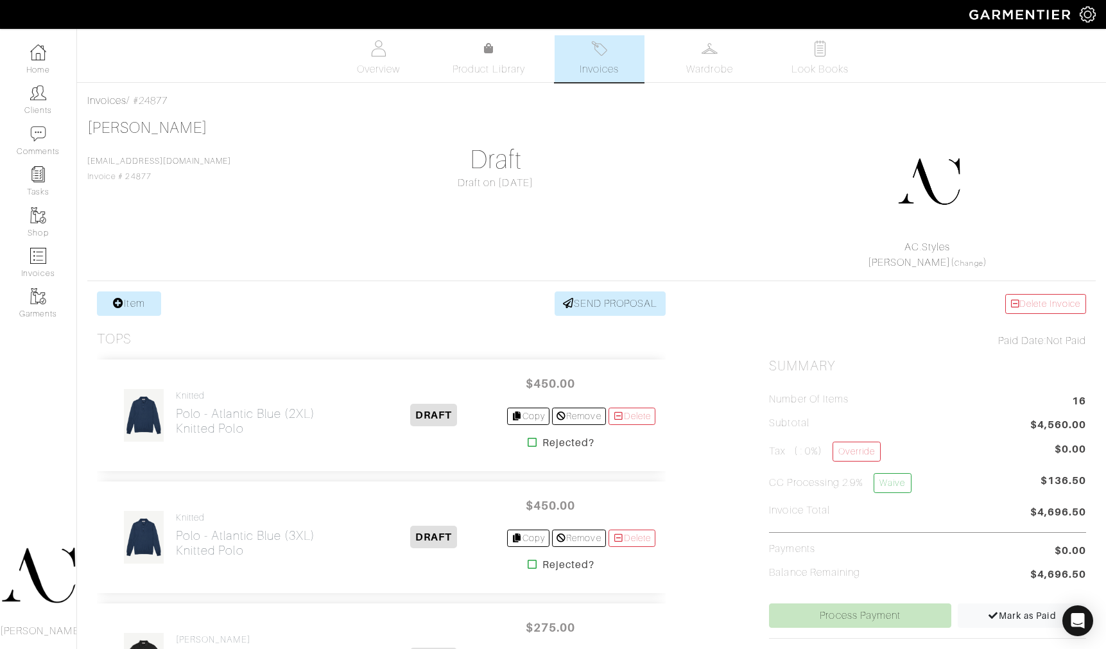
scroll to position [1863, 0]
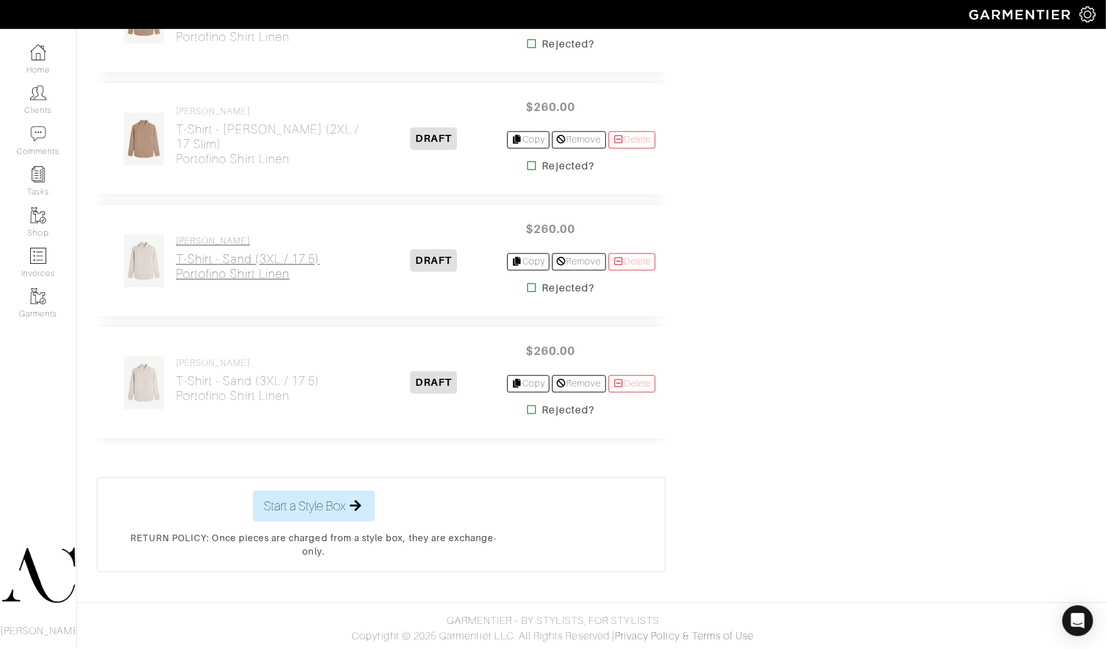
click at [227, 271] on h2 "T-Shirt - Sand (3XL / 17.5) Portofino Shirt Linen" at bounding box center [248, 267] width 144 height 30
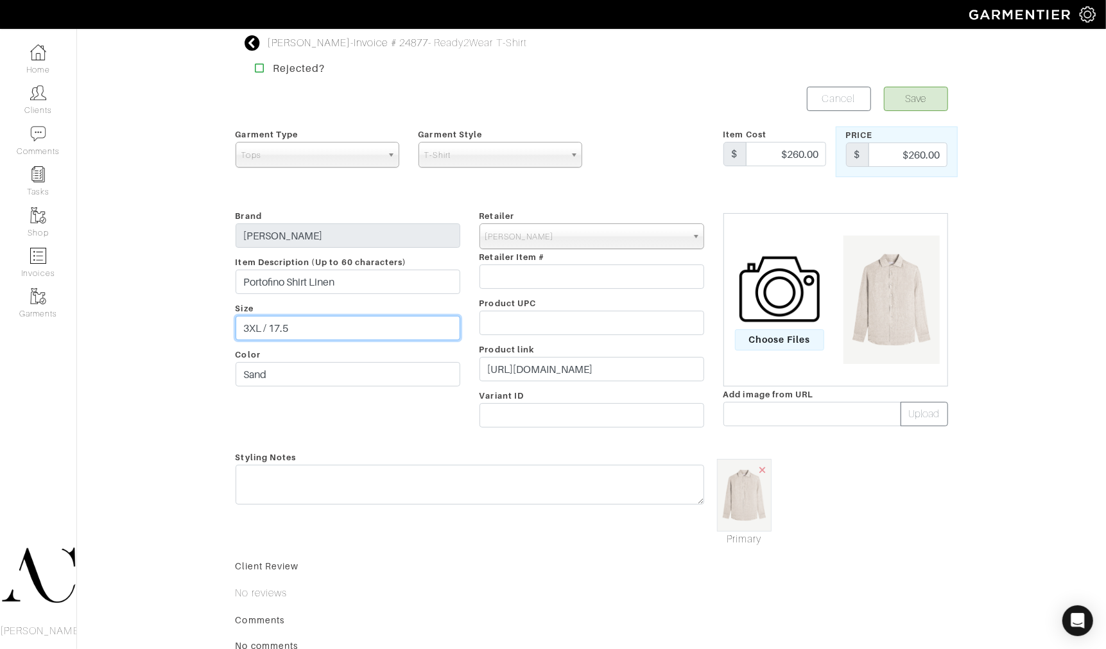
click at [336, 329] on input "3XL / 17.5" at bounding box center [348, 328] width 225 height 24
type input "3XL / 17.5 Regular"
click at [927, 103] on button "Save" at bounding box center [916, 99] width 64 height 24
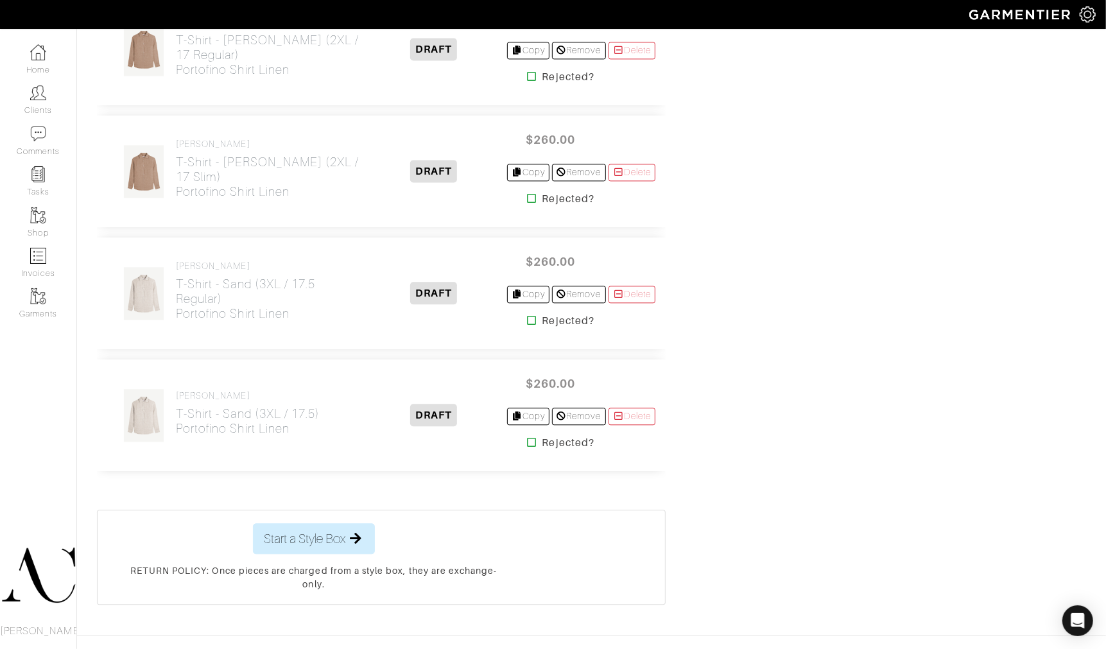
scroll to position [1832, 0]
click at [238, 424] on h2 "T-Shirt - Sand (3XL / 17.5) Portofino Shirt Linen" at bounding box center [248, 419] width 144 height 30
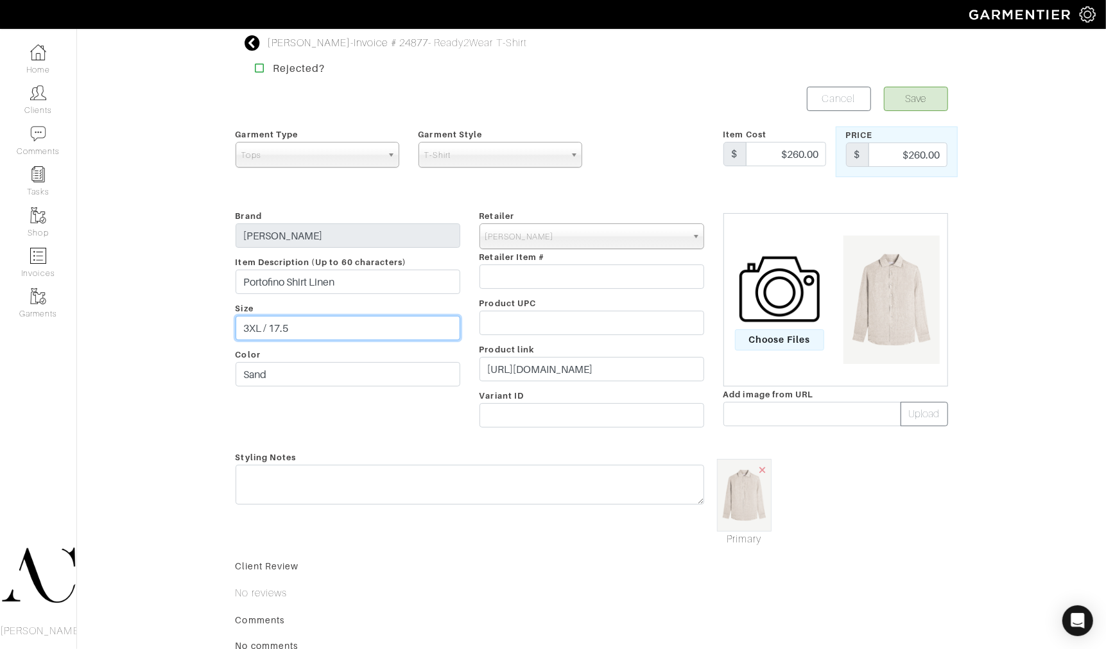
click at [352, 332] on input "3XL / 17.5" at bounding box center [348, 328] width 225 height 24
type input "3XL / 17.5 Slim"
click at [927, 106] on button "Save" at bounding box center [916, 99] width 64 height 24
